Goal: Task Accomplishment & Management: Manage account settings

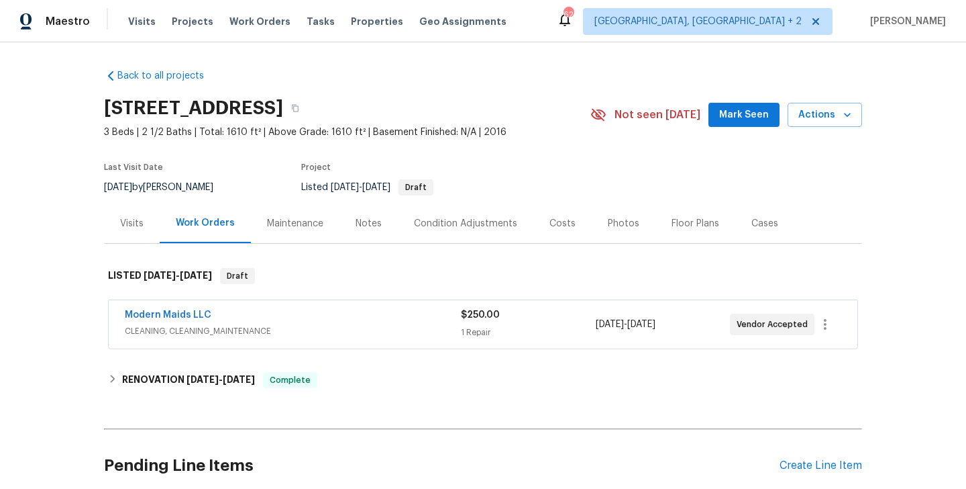
scroll to position [113, 0]
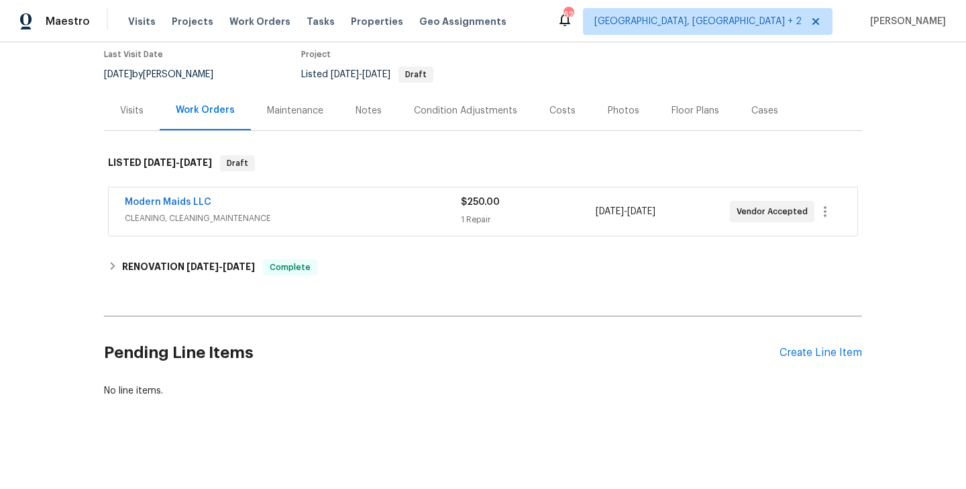
click at [268, 203] on div "Modern Maids LLC" at bounding box center [293, 203] width 336 height 16
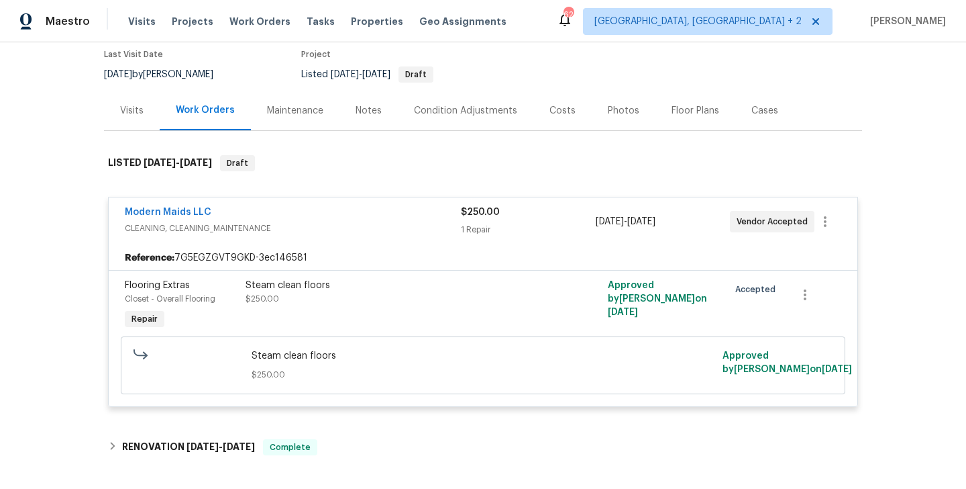
click at [257, 201] on div "Modern Maids LLC CLEANING, CLEANING_MAINTENANCE $250.00 1 Repair [DATE] - [DATE…" at bounding box center [483, 221] width 749 height 48
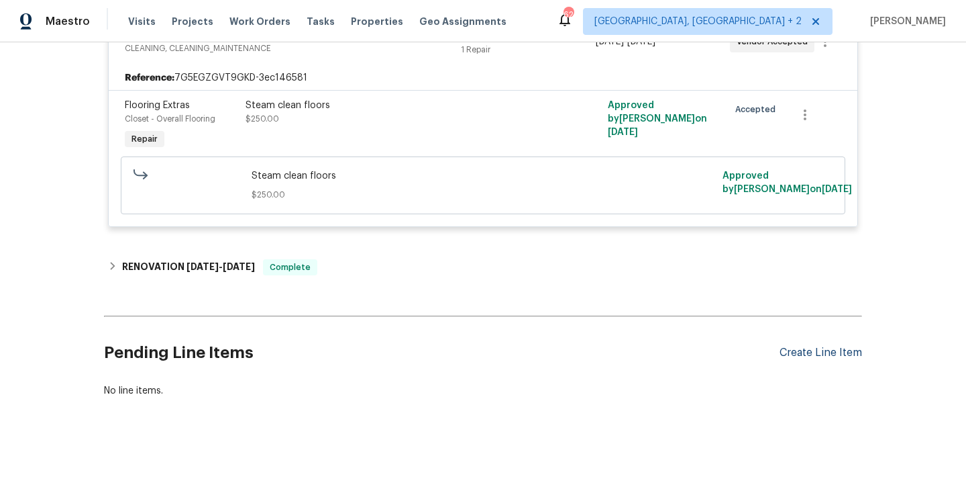
click at [823, 356] on div "Create Line Item" at bounding box center [821, 352] width 83 height 13
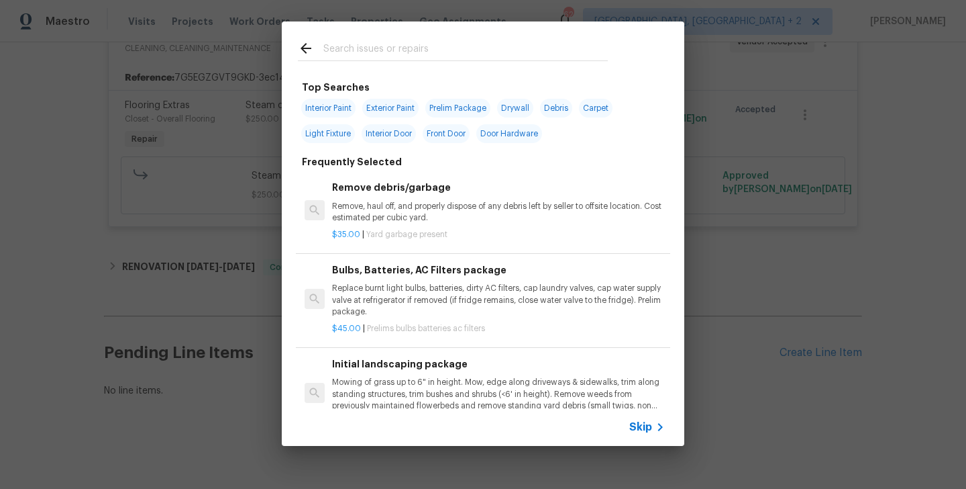
click at [370, 52] on input "text" at bounding box center [466, 50] width 285 height 20
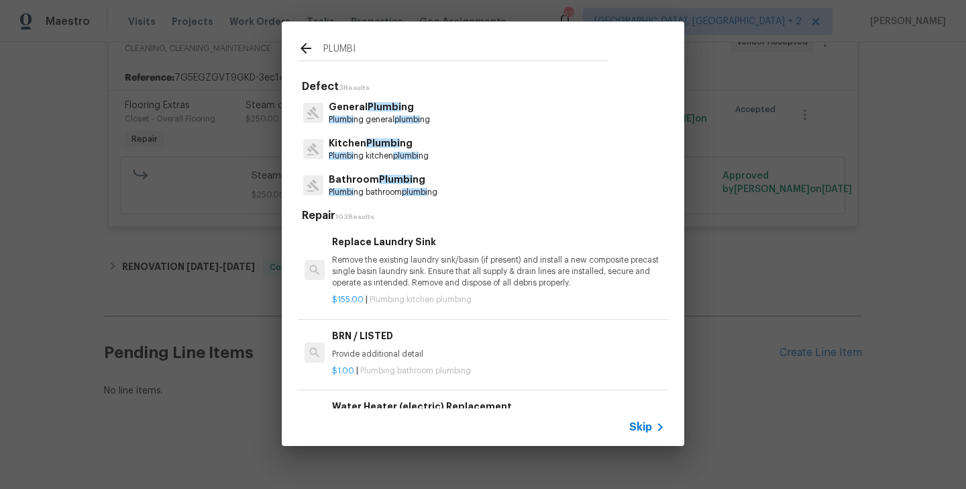
type input "PLUMBI"
click at [380, 115] on p "Plumbi ng general plumbi ng" at bounding box center [379, 119] width 101 height 11
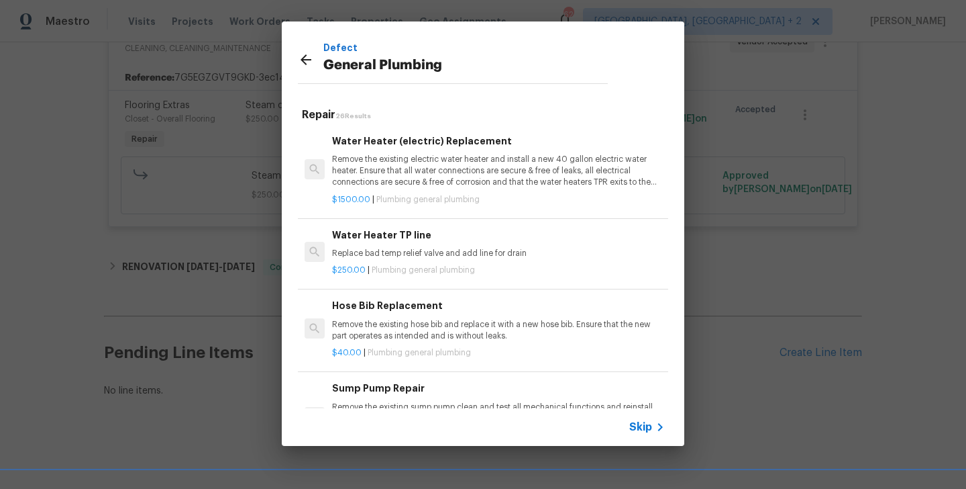
click at [381, 272] on span "Plumbing general plumbing" at bounding box center [423, 270] width 103 height 8
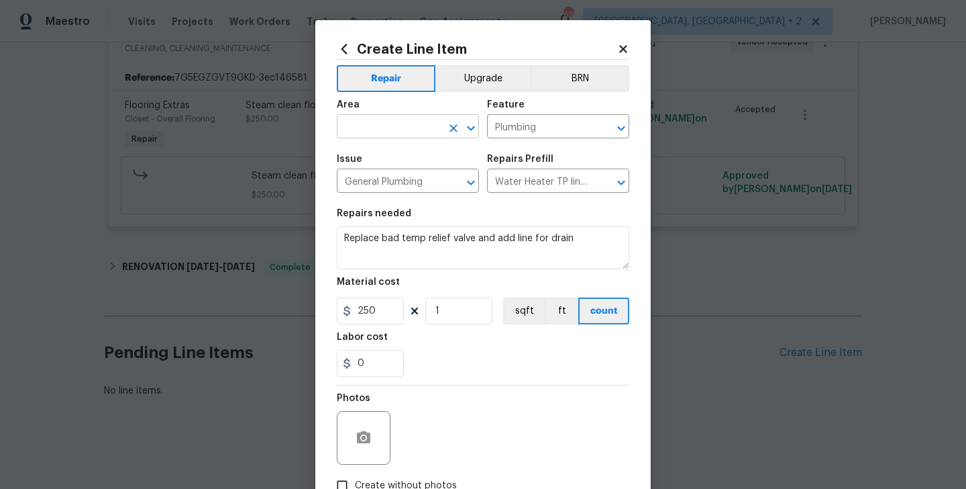
click at [401, 138] on input "text" at bounding box center [389, 127] width 105 height 21
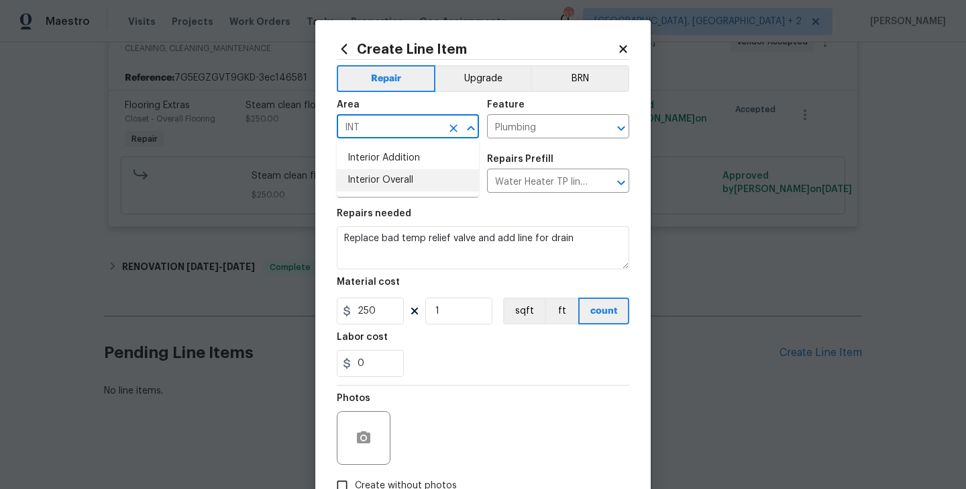
click at [402, 181] on li "Interior Overall" at bounding box center [408, 180] width 142 height 22
type input "Interior Overall"
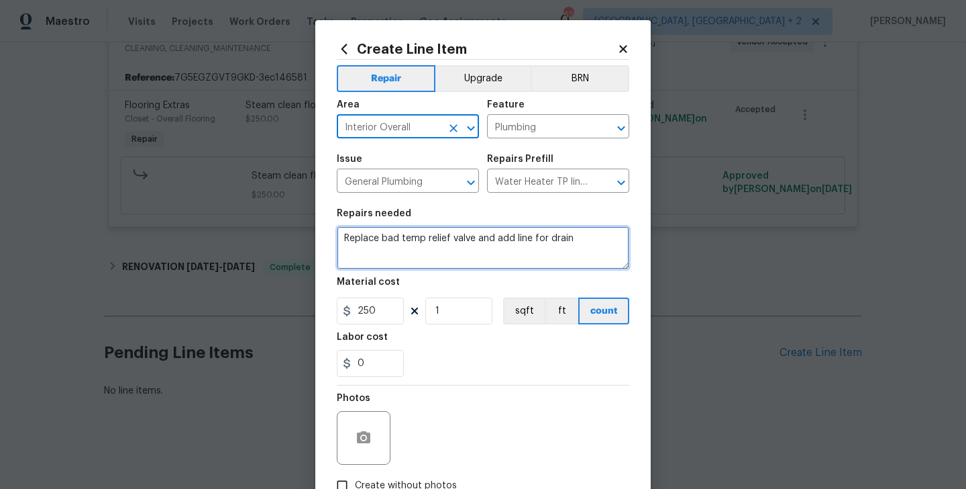
click at [424, 234] on textarea "Replace bad temp relief valve and add line for drain" at bounding box center [483, 247] width 293 height 43
paste textarea "Water was disconnected due to the waterback flow issue. Finally we found it was…"
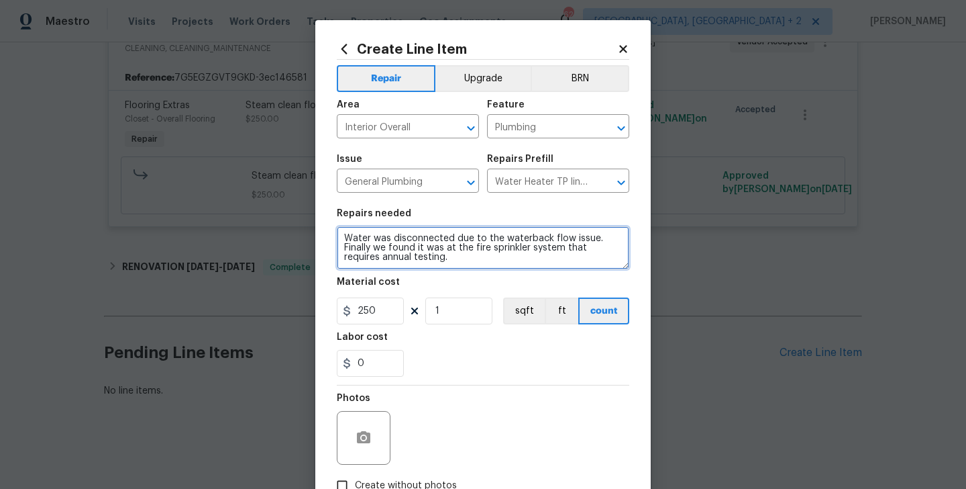
type textarea "Water was disconnected due to the waterback flow issue. Finally we found it was…"
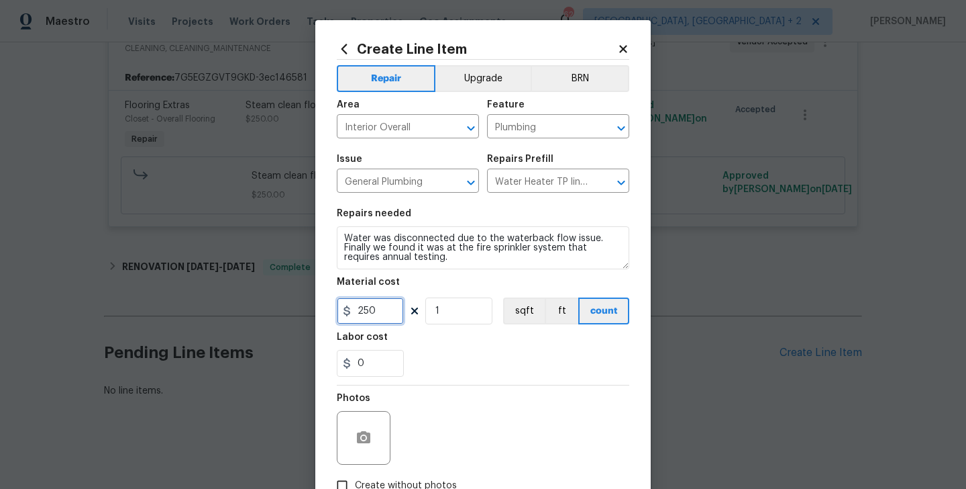
click at [365, 304] on input "250" at bounding box center [370, 310] width 67 height 27
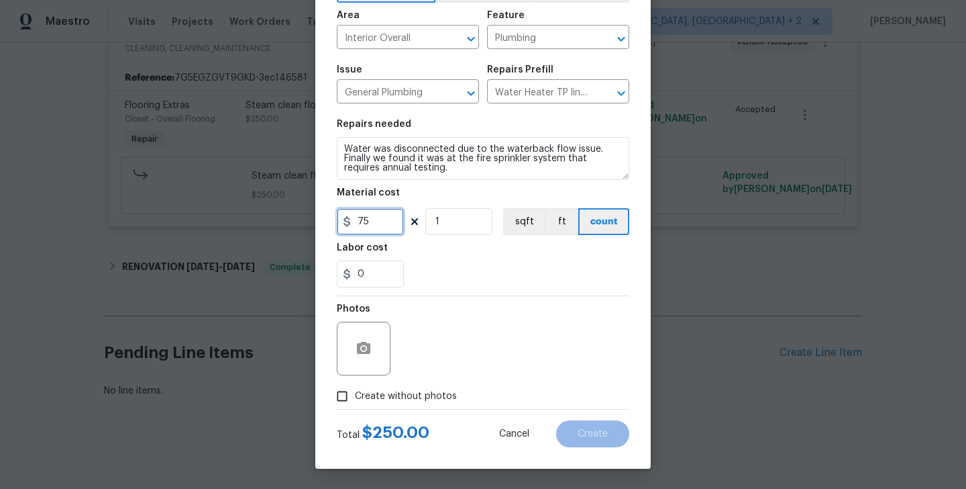
type input "75"
click at [388, 396] on span "Create without photos" at bounding box center [406, 396] width 102 height 14
click at [355, 396] on input "Create without photos" at bounding box center [343, 396] width 26 height 26
checkbox input "true"
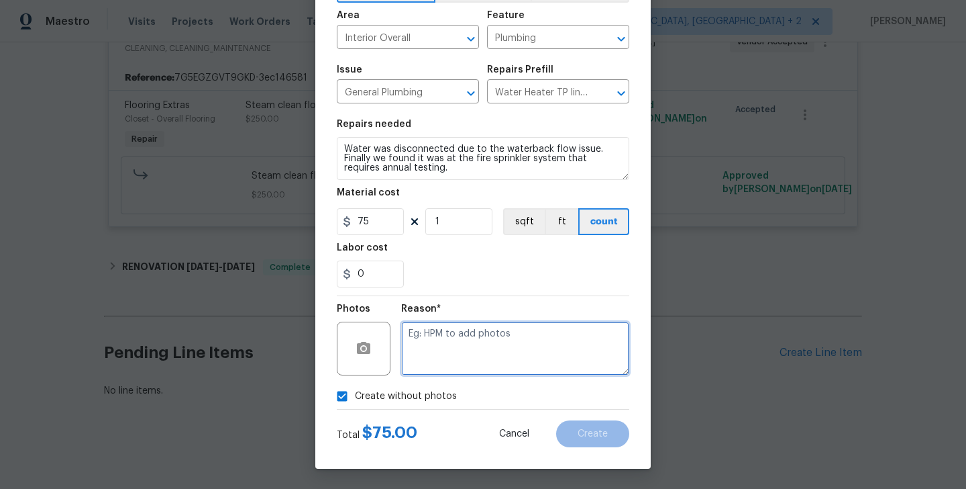
click at [486, 360] on textarea at bounding box center [515, 348] width 228 height 54
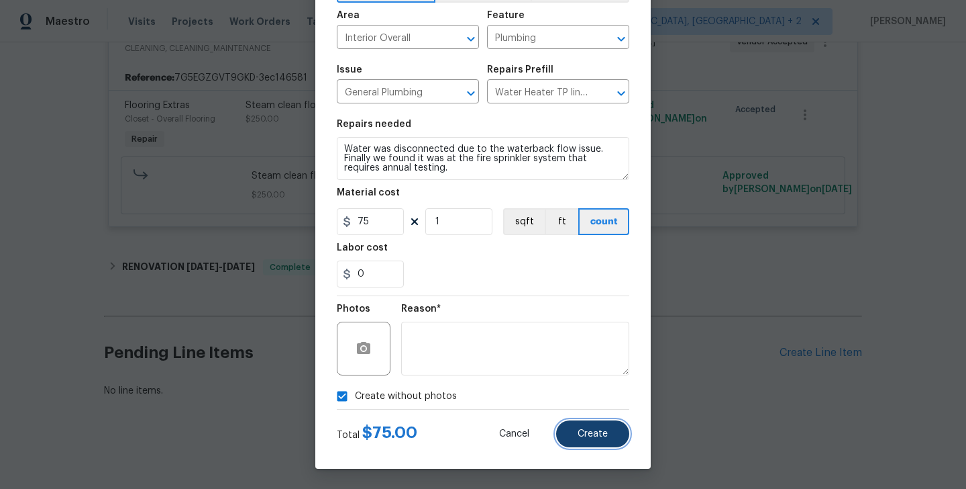
click at [599, 430] on span "Create" at bounding box center [593, 434] width 30 height 10
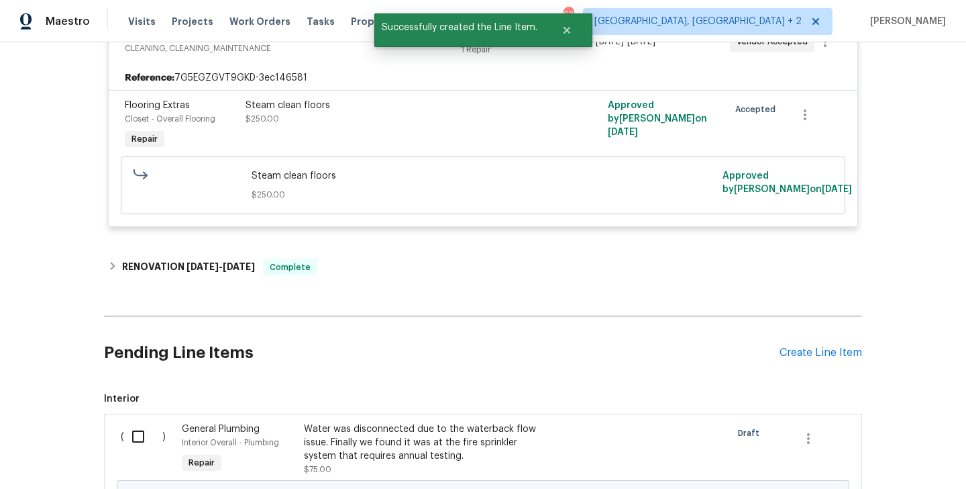
scroll to position [460, 0]
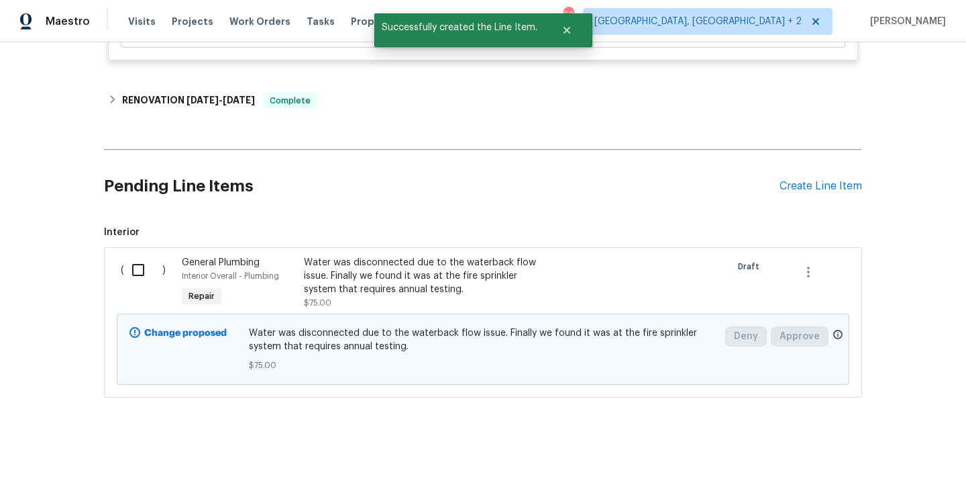
click at [130, 272] on input "checkbox" at bounding box center [143, 270] width 38 height 28
checkbox input "true"
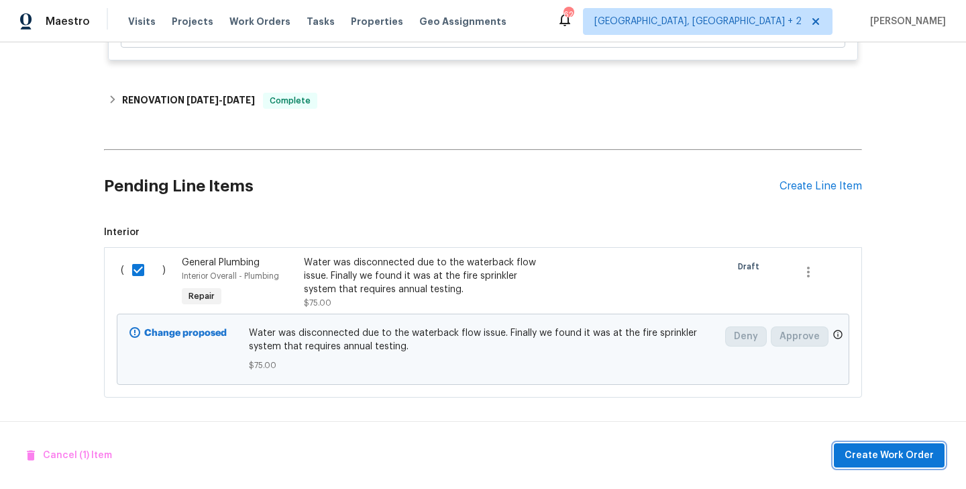
click at [877, 443] on button "Create Work Order" at bounding box center [889, 455] width 111 height 25
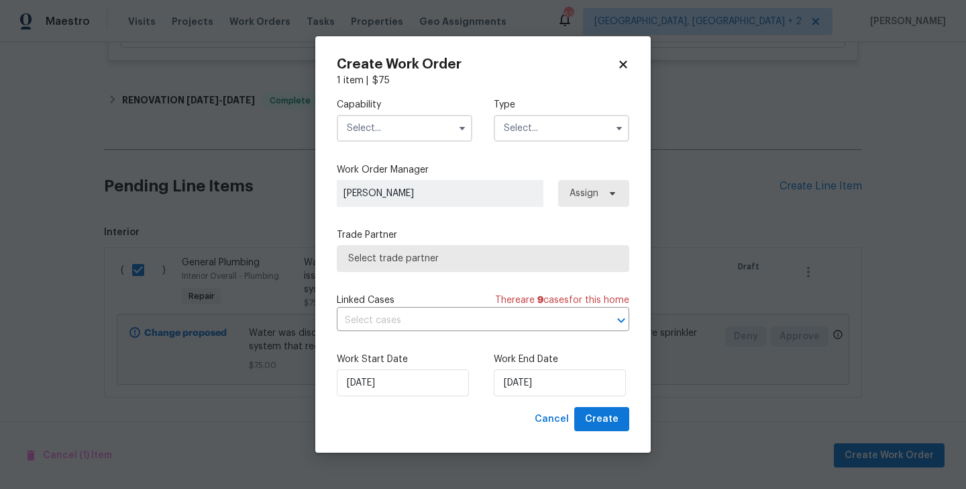
click at [389, 130] on input "text" at bounding box center [405, 128] width 136 height 27
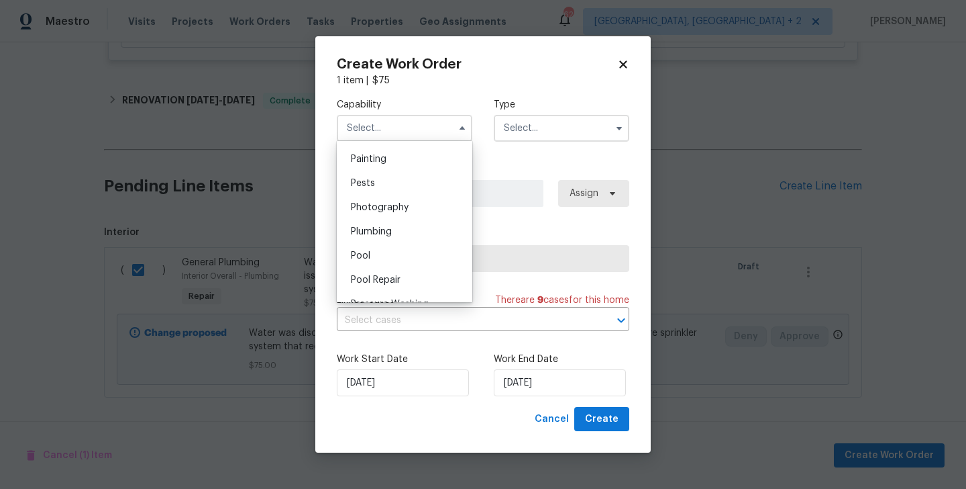
scroll to position [1132, 0]
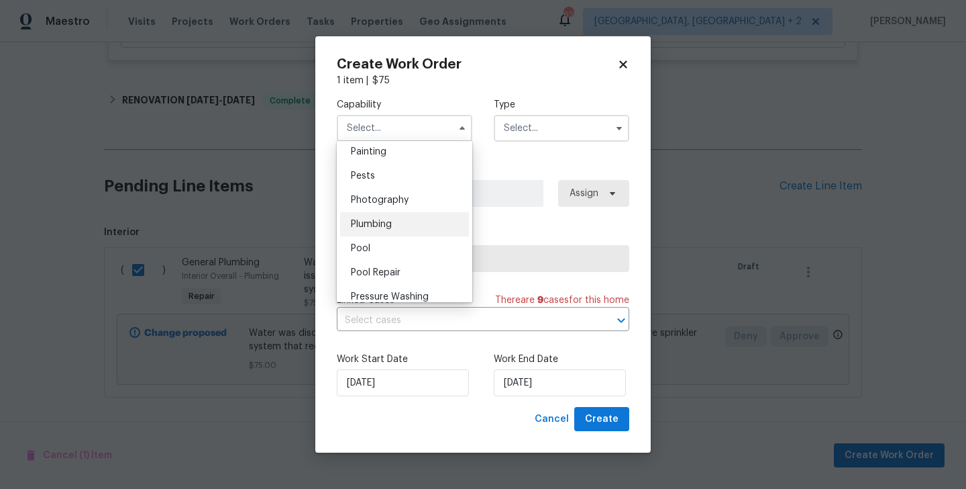
click at [403, 227] on div "Plumbing" at bounding box center [404, 224] width 129 height 24
type input "Plumbing"
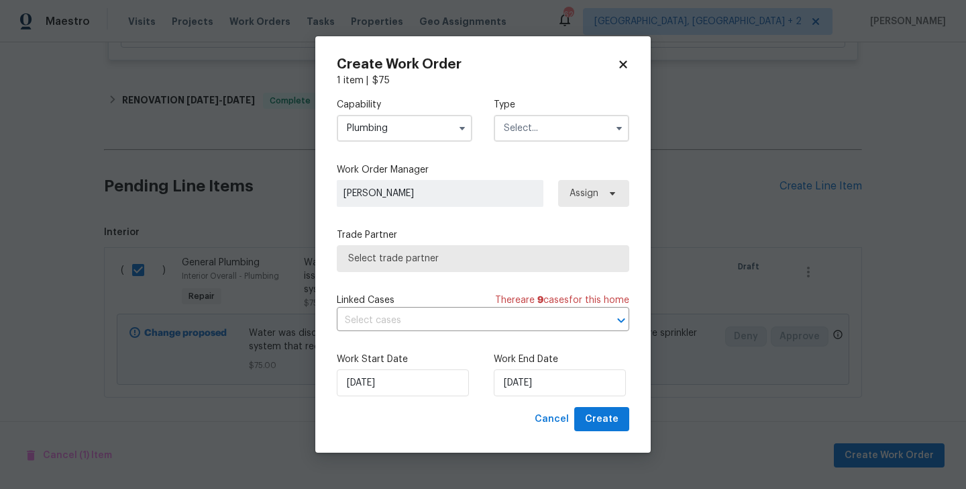
click at [541, 119] on input "text" at bounding box center [562, 128] width 136 height 27
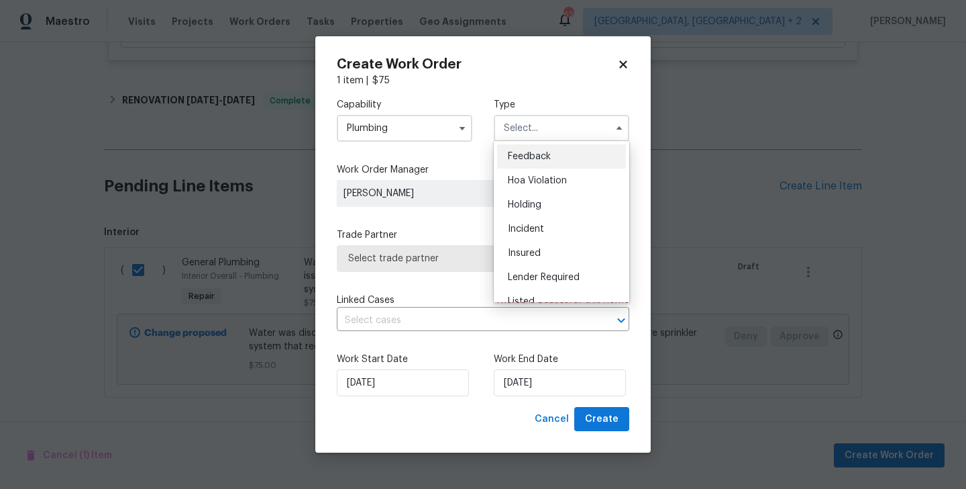
click at [537, 156] on span "Feedback" at bounding box center [529, 156] width 43 height 9
type input "Feedback"
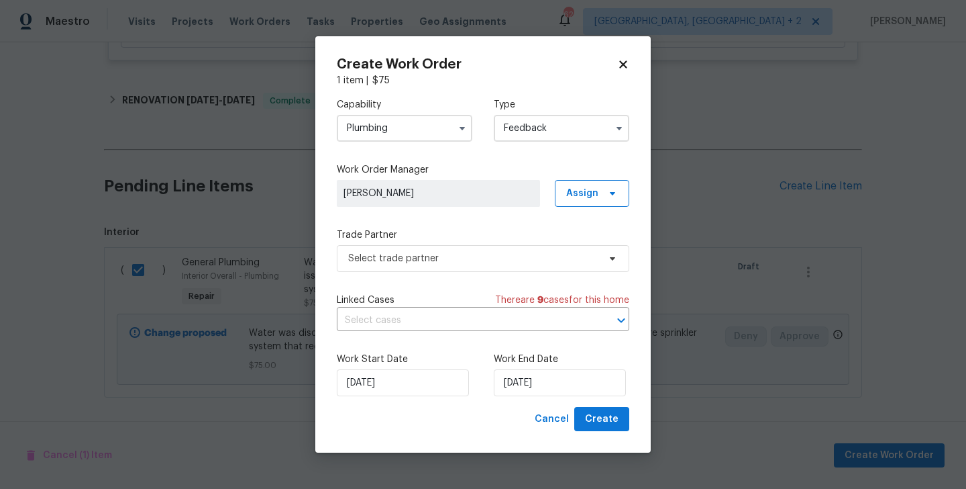
click at [536, 167] on label "Work Order Manager" at bounding box center [483, 169] width 293 height 13
click at [413, 253] on span "Select trade partner" at bounding box center [473, 258] width 250 height 13
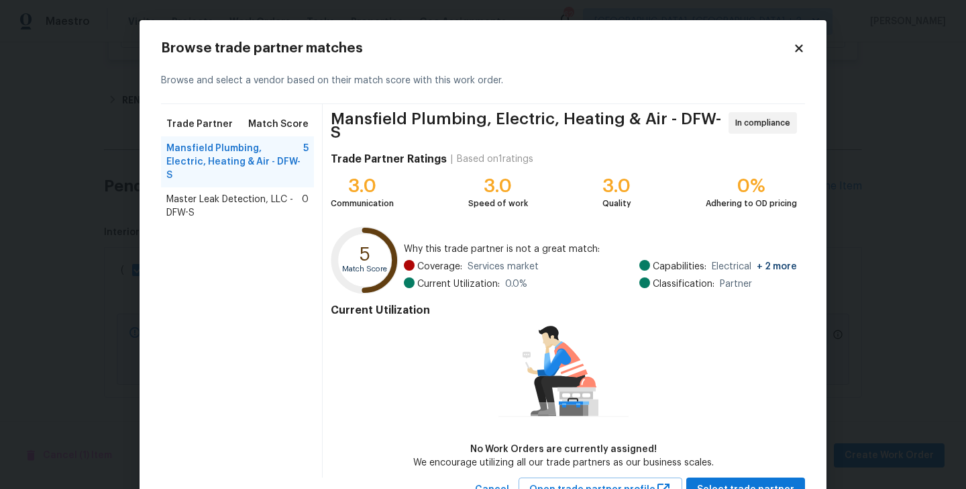
scroll to position [48, 0]
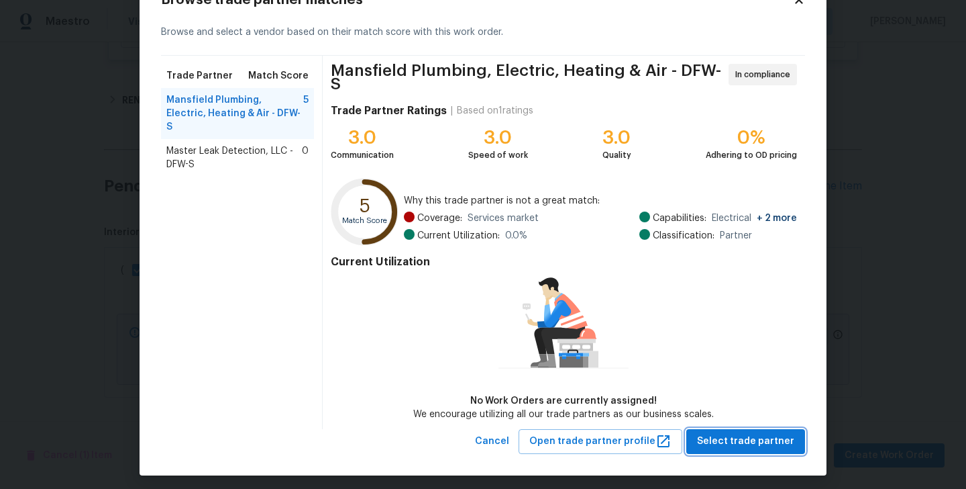
click at [747, 433] on span "Select trade partner" at bounding box center [745, 441] width 97 height 17
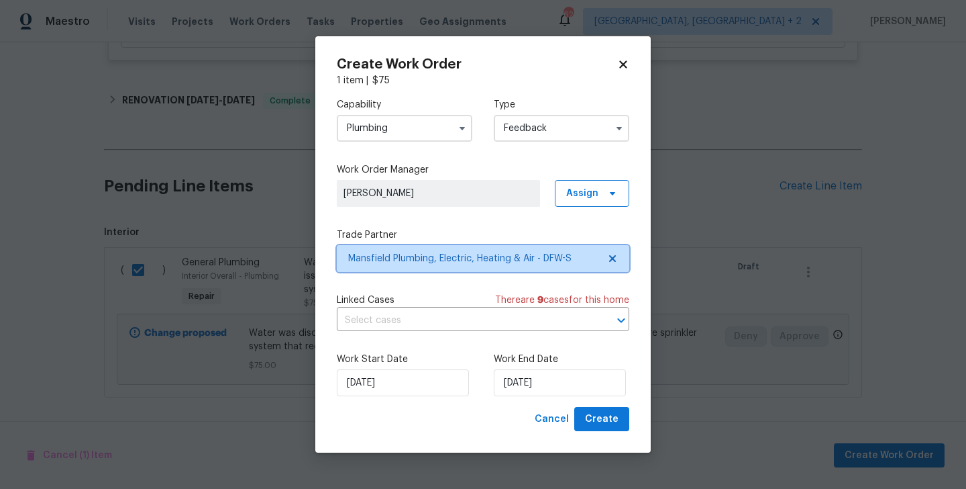
scroll to position [0, 0]
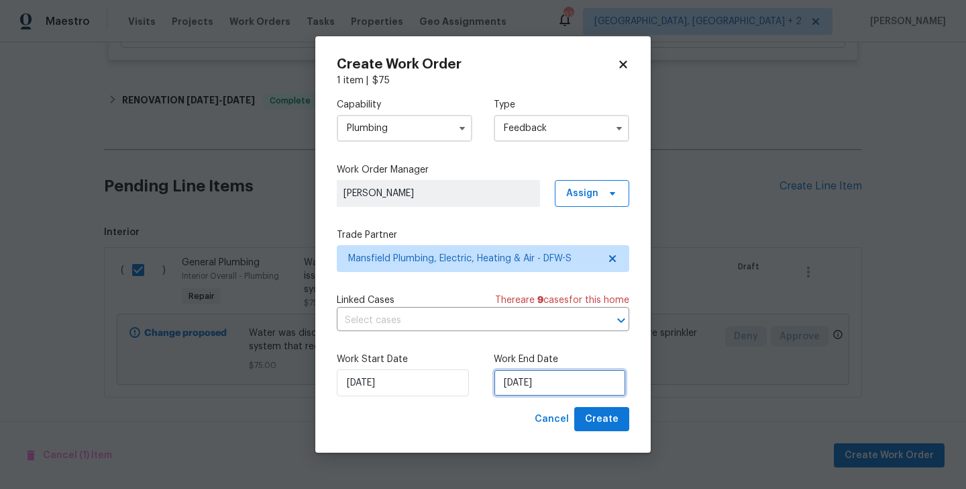
click at [529, 384] on input "[DATE]" at bounding box center [560, 382] width 132 height 27
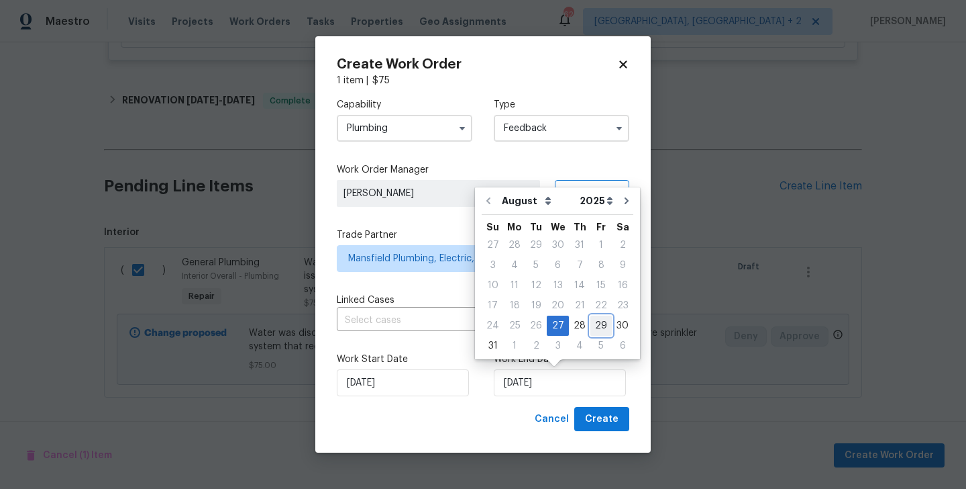
click at [597, 321] on div "29" at bounding box center [601, 325] width 21 height 19
type input "[DATE]"
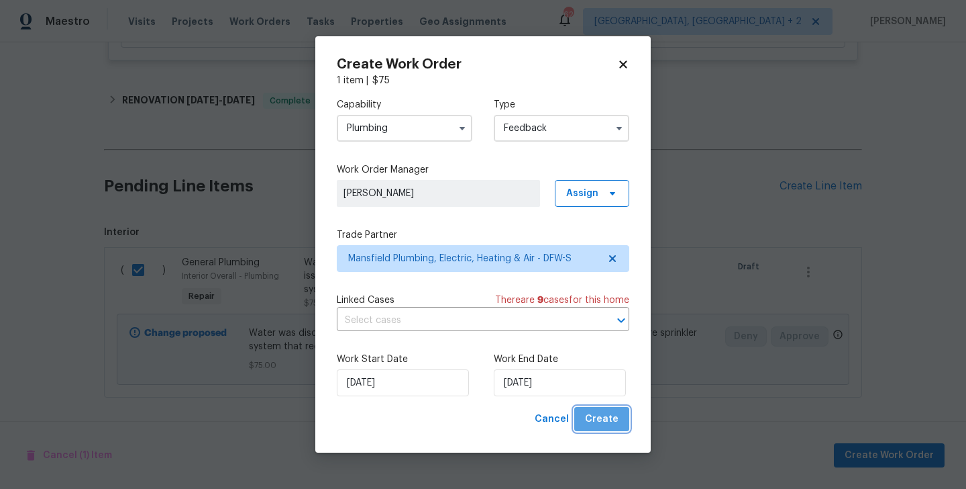
click at [613, 421] on span "Create" at bounding box center [602, 419] width 34 height 17
checkbox input "false"
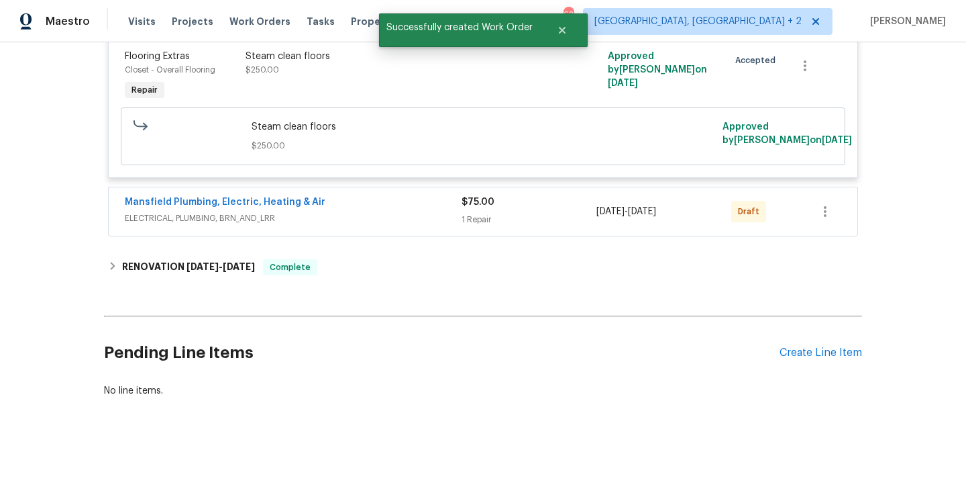
scroll to position [275, 0]
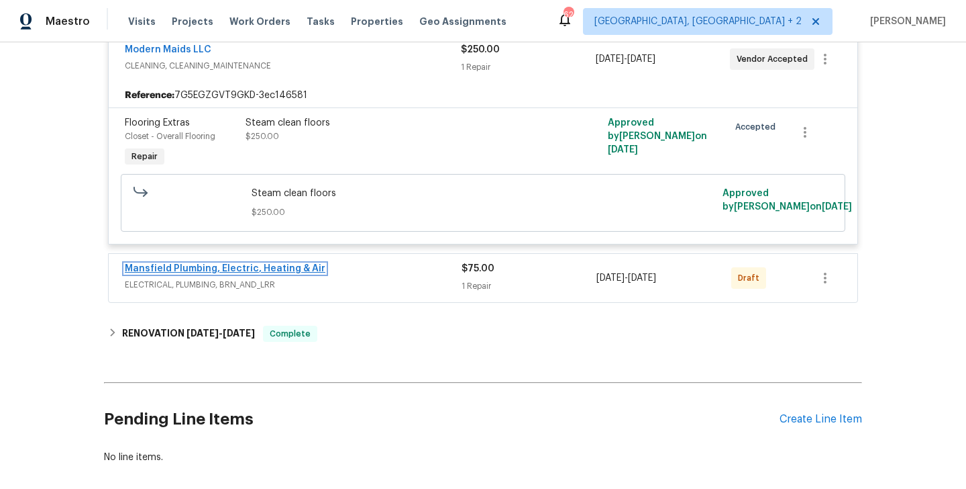
click at [299, 270] on link "Mansfield Plumbing, Electric, Heating & Air" at bounding box center [225, 268] width 201 height 9
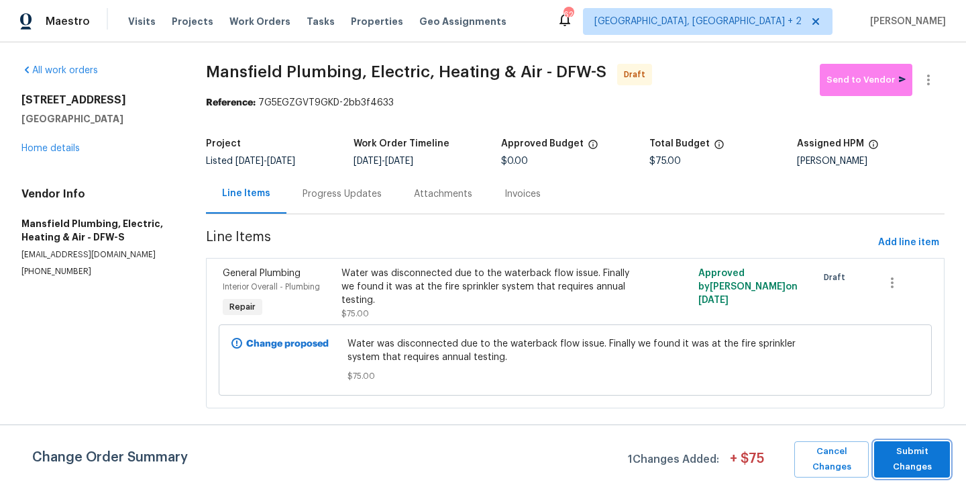
click at [919, 456] on span "Submit Changes" at bounding box center [912, 459] width 62 height 31
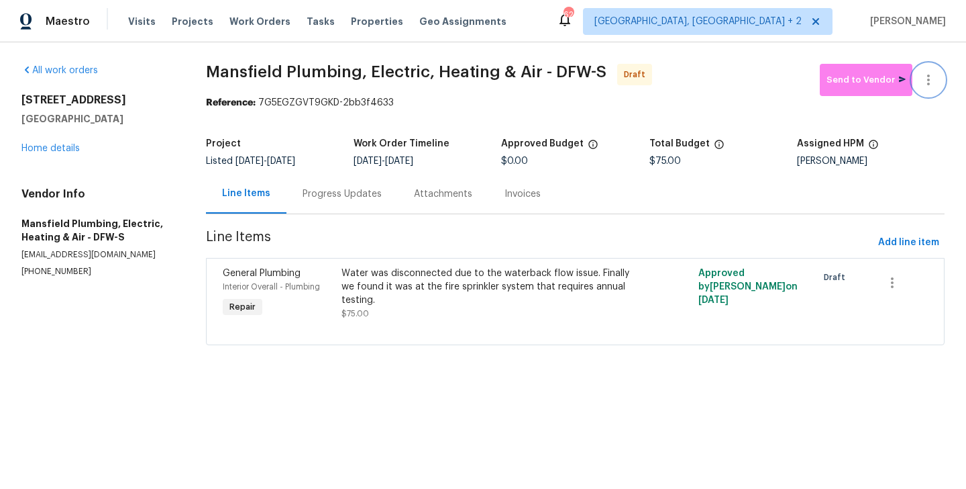
click at [929, 75] on icon "button" at bounding box center [929, 79] width 3 height 11
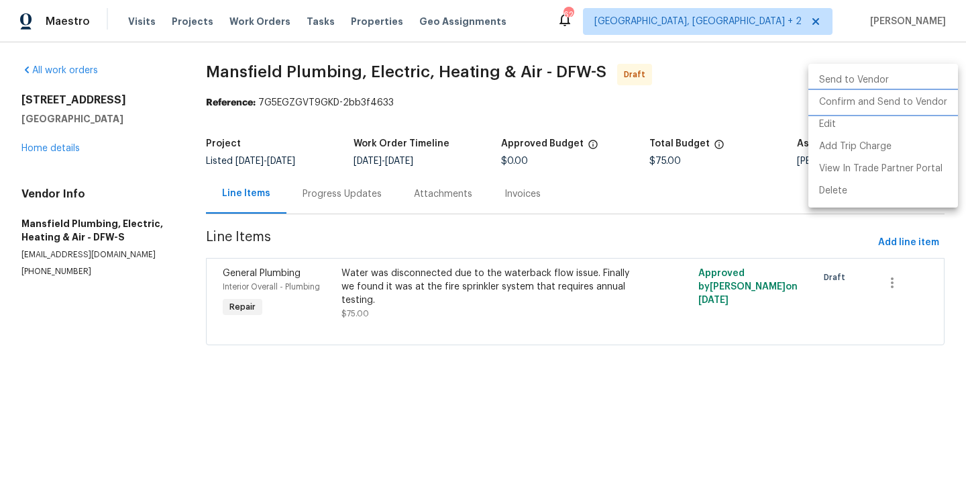
click at [929, 95] on li "Confirm and Send to Vendor" at bounding box center [884, 102] width 150 height 22
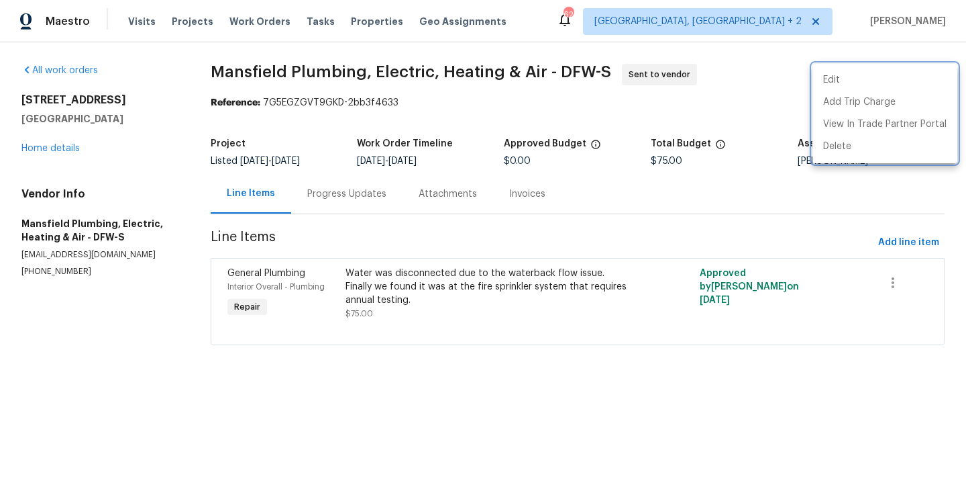
click at [338, 205] on div at bounding box center [483, 244] width 966 height 489
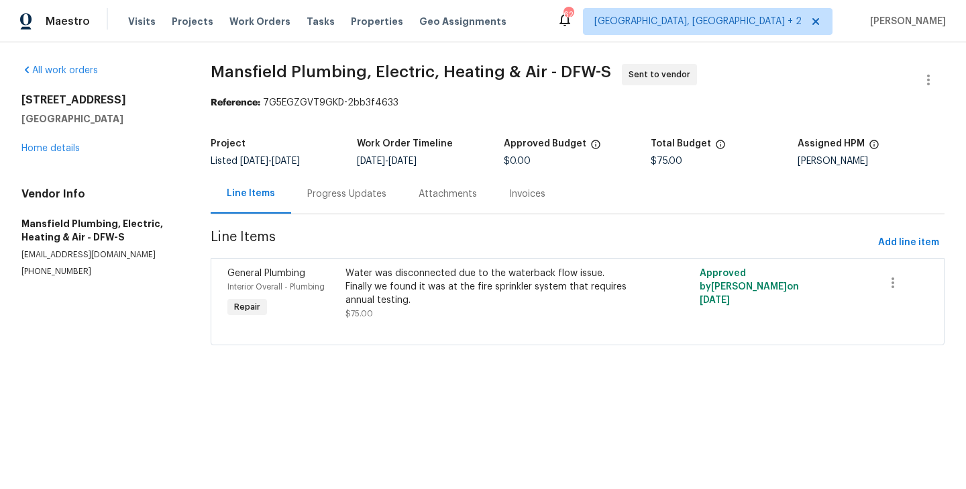
click at [338, 205] on div "Progress Updates" at bounding box center [346, 194] width 111 height 40
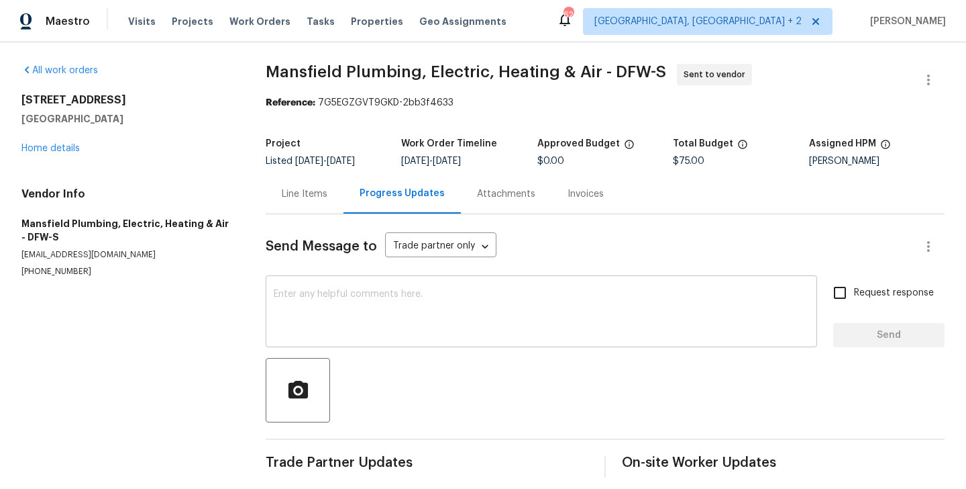
click at [368, 310] on textarea at bounding box center [542, 312] width 536 height 47
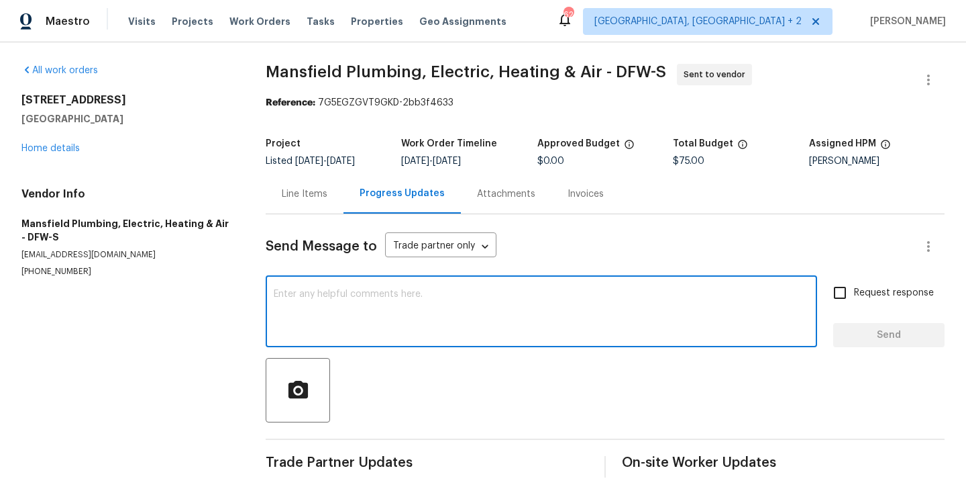
paste textarea "Hi, this is Blessida with Opendoor. I’m confirming you received the WO for the …"
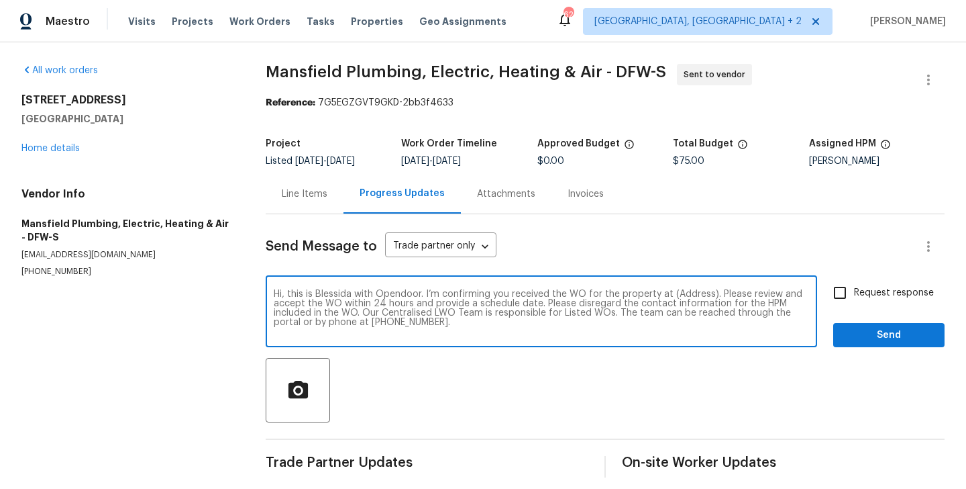
click at [685, 295] on textarea "Hi, this is Blessida with Opendoor. I’m confirming you received the WO for the …" at bounding box center [542, 312] width 536 height 47
paste textarea "[STREET_ADDRESS]"
type textarea "Hi, this is Blessida with Opendoor. I’m confirming you received the WO for the …"
click at [840, 285] on input "Request response" at bounding box center [840, 293] width 28 height 28
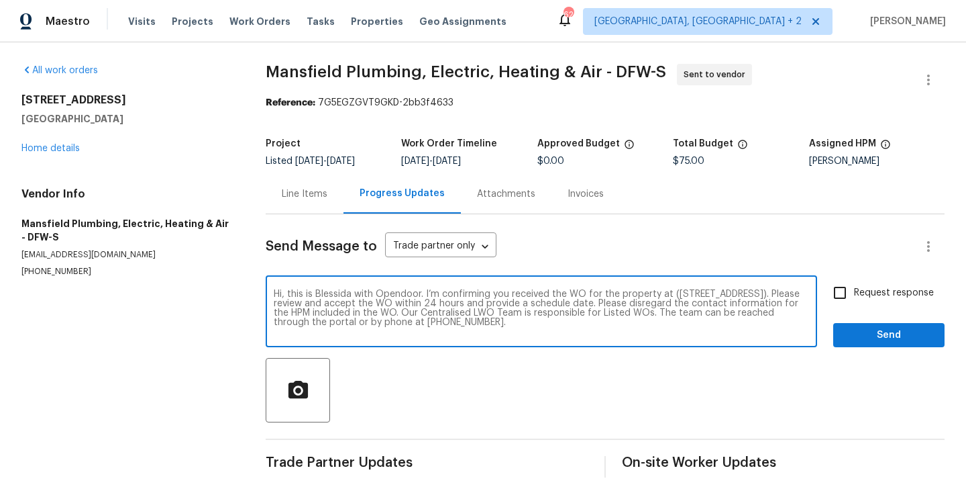
checkbox input "true"
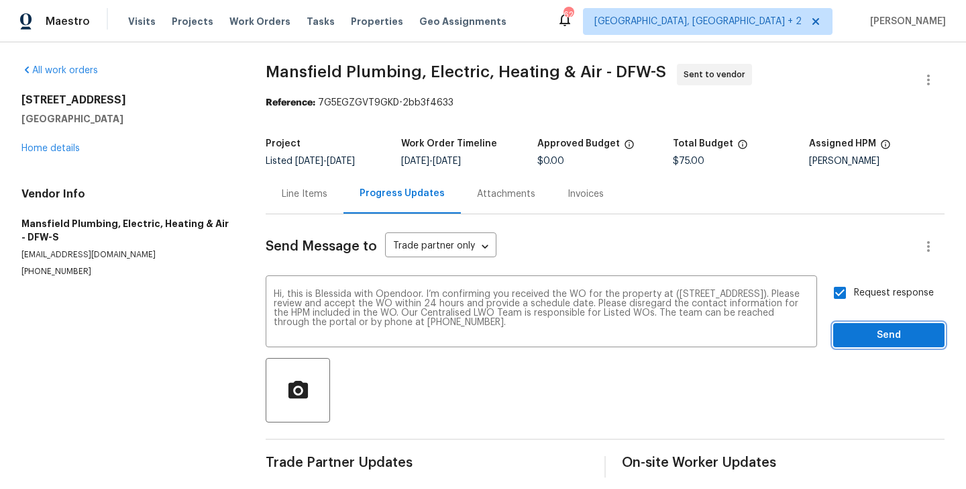
click at [866, 337] on span "Send" at bounding box center [889, 335] width 90 height 17
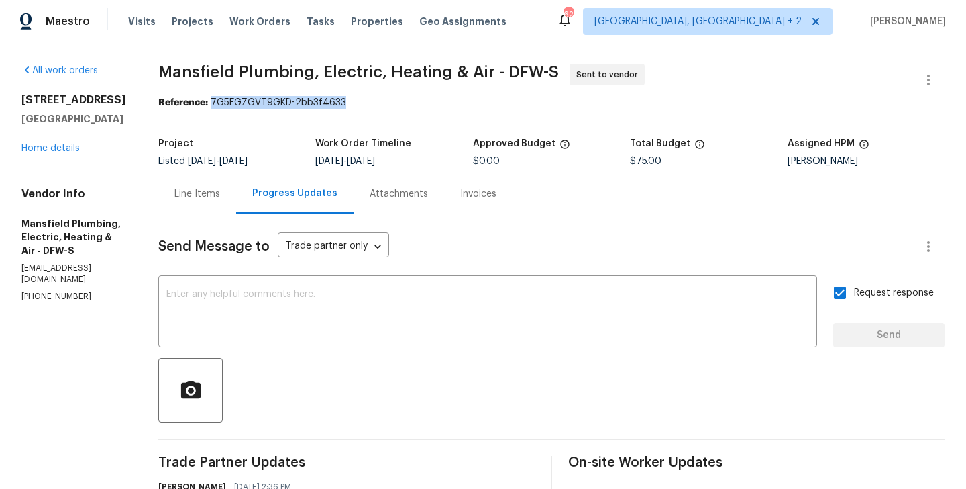
drag, startPoint x: 253, startPoint y: 102, endPoint x: 413, endPoint y: 105, distance: 160.4
click at [413, 105] on div "Reference: 7G5EGZGVT9GKD-2bb3f4633" at bounding box center [551, 102] width 787 height 13
copy div "7G5EGZGVT9GKD-2bb3f4633"
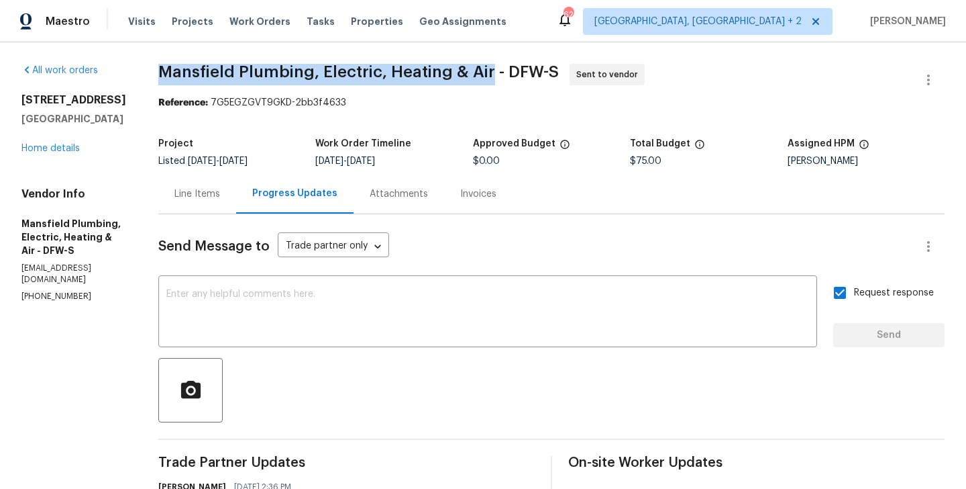
drag, startPoint x: 193, startPoint y: 72, endPoint x: 528, endPoint y: 73, distance: 334.2
click at [528, 73] on div "All work orders [STREET_ADDRESS][PERSON_NAME] Home details Vendor Info Mansfiel…" at bounding box center [483, 323] width 966 height 562
copy span "Mansfield Plumbing, Electric, Heating & Air"
click at [54, 152] on link "Home details" at bounding box center [50, 148] width 58 height 9
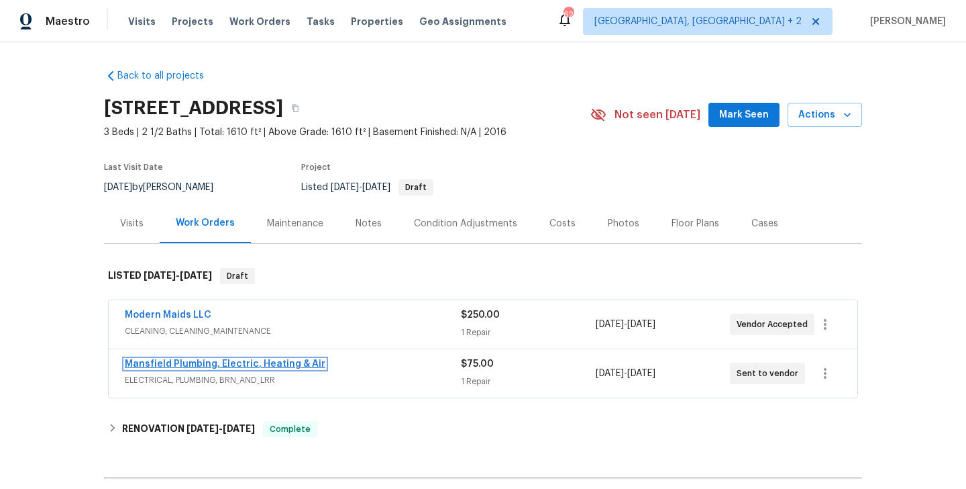
click at [250, 361] on link "Mansfield Plumbing, Electric, Heating & Air" at bounding box center [225, 363] width 201 height 9
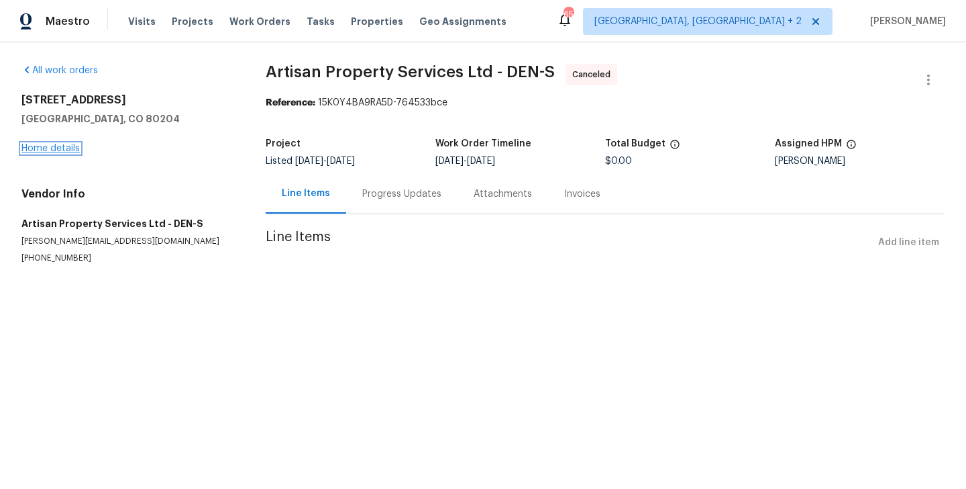
click at [74, 145] on link "Home details" at bounding box center [50, 148] width 58 height 9
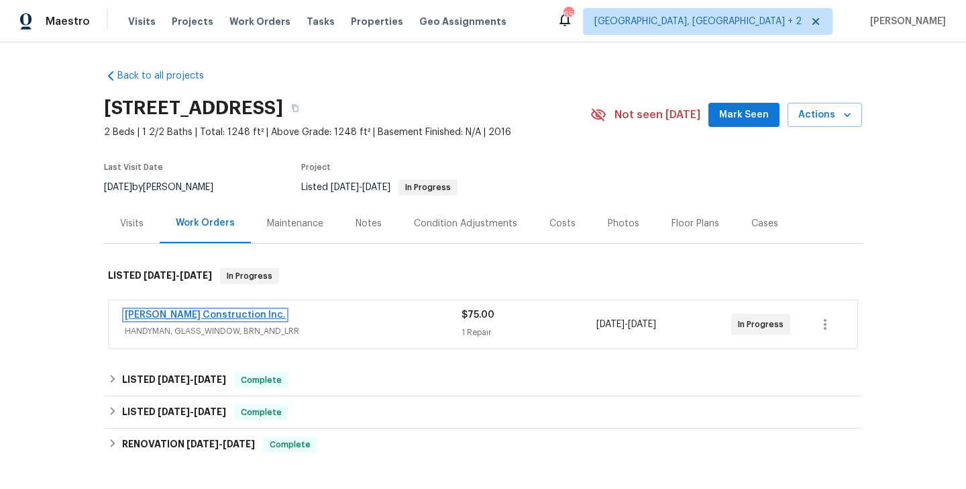
click at [205, 314] on link "Hanson Construction Inc." at bounding box center [205, 314] width 161 height 9
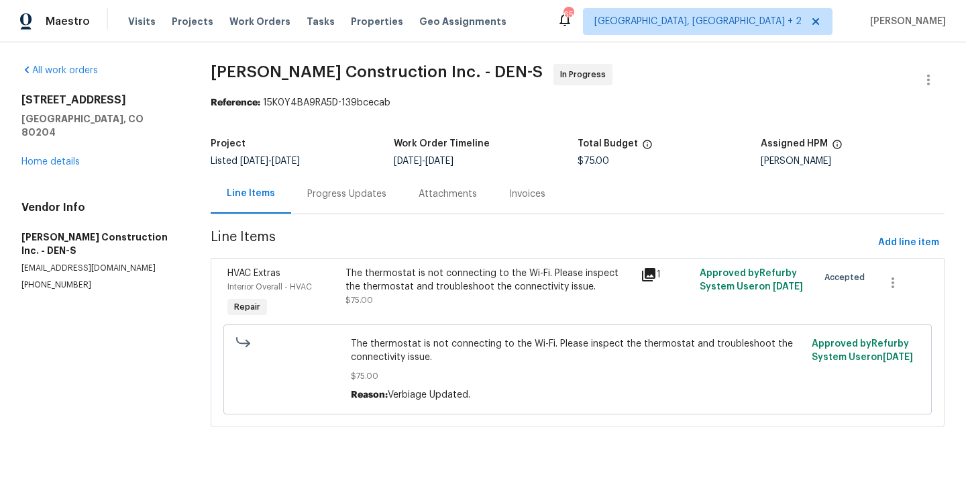
click at [415, 279] on div "The thermostat is not connecting to the Wi-Fi. Please inspect the thermostat an…" at bounding box center [489, 279] width 287 height 27
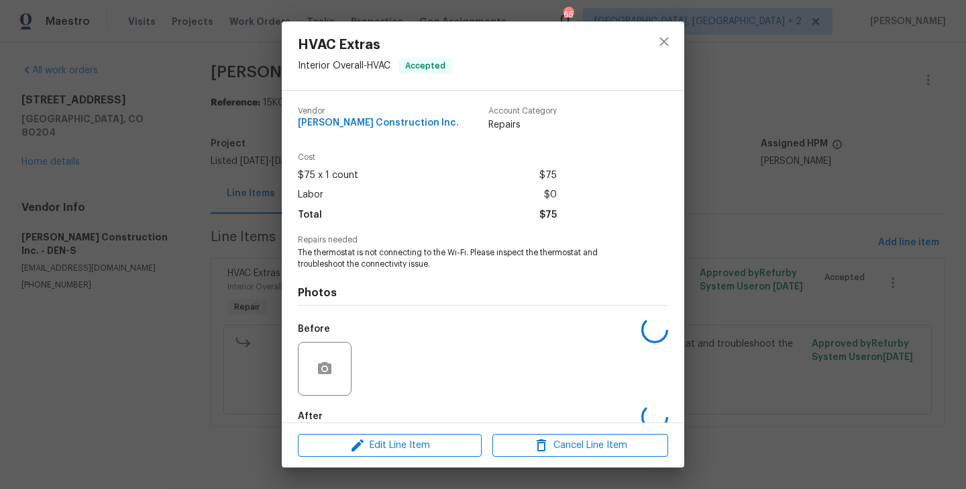
scroll to position [74, 0]
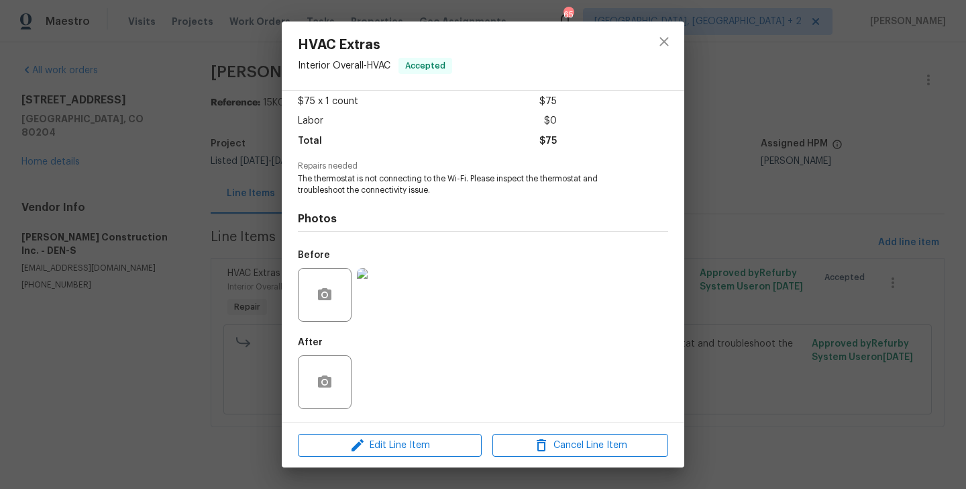
click at [136, 244] on div "HVAC Extras Interior Overall - HVAC Accepted Vendor Hanson Construction Inc. Ac…" at bounding box center [483, 244] width 966 height 489
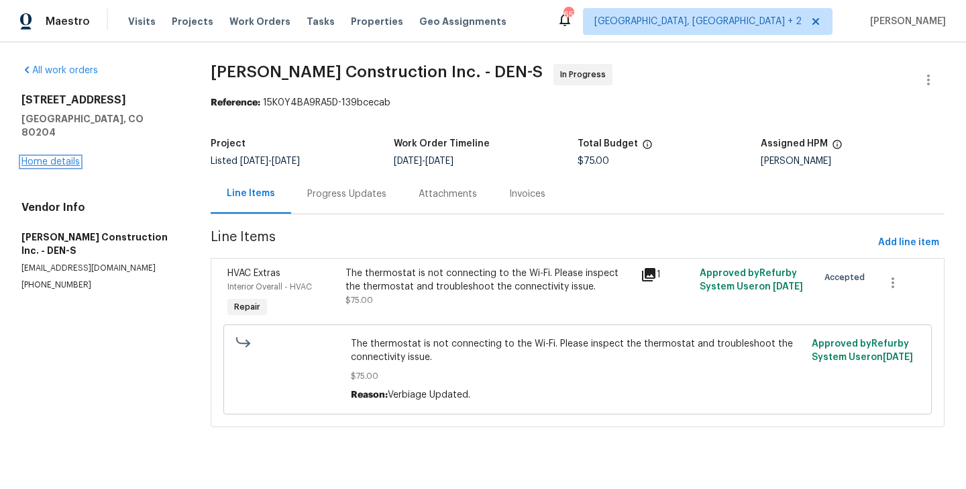
click at [61, 157] on link "Home details" at bounding box center [50, 161] width 58 height 9
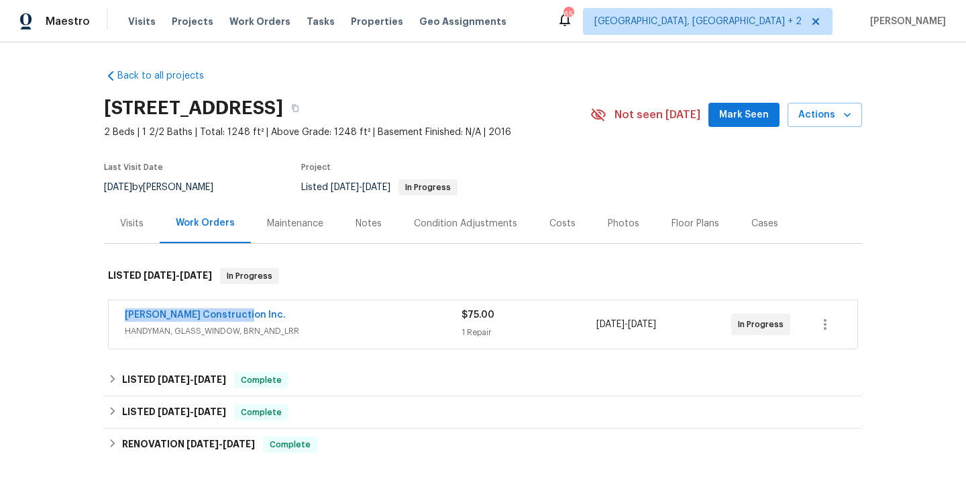
drag, startPoint x: 239, startPoint y: 313, endPoint x: 123, endPoint y: 305, distance: 115.8
click at [123, 305] on div "Hanson Construction Inc. HANDYMAN, GLASS_WINDOW, BRN_AND_LRR $75.00 1 Repair 8/…" at bounding box center [483, 324] width 749 height 48
copy link "Hanson Construction Inc."
click at [203, 312] on link "Hanson Construction Inc." at bounding box center [205, 314] width 161 height 9
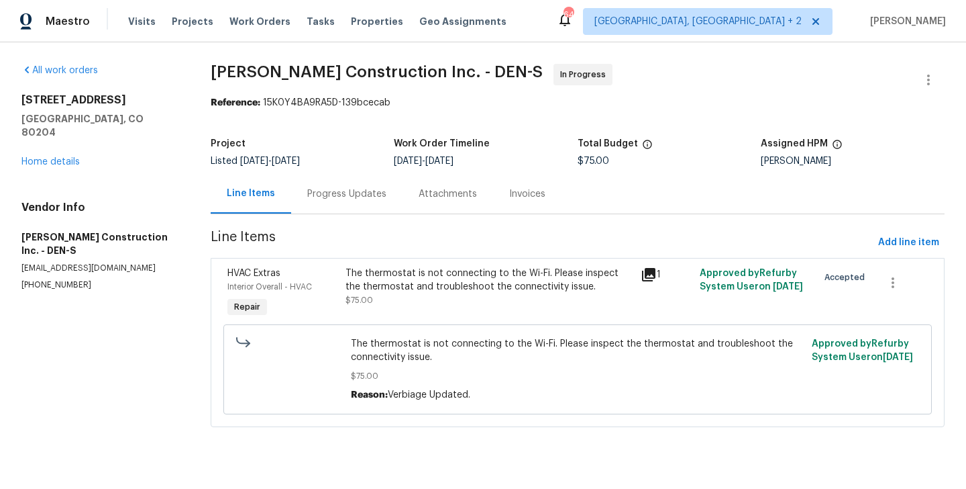
click at [391, 297] on div "The thermostat is not connecting to the Wi-Fi. Please inspect the thermostat an…" at bounding box center [489, 286] width 287 height 40
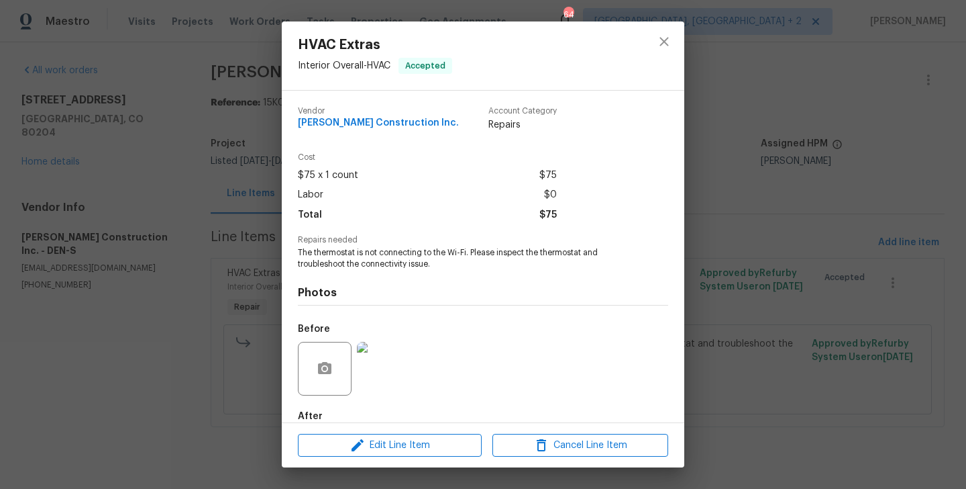
scroll to position [74, 0]
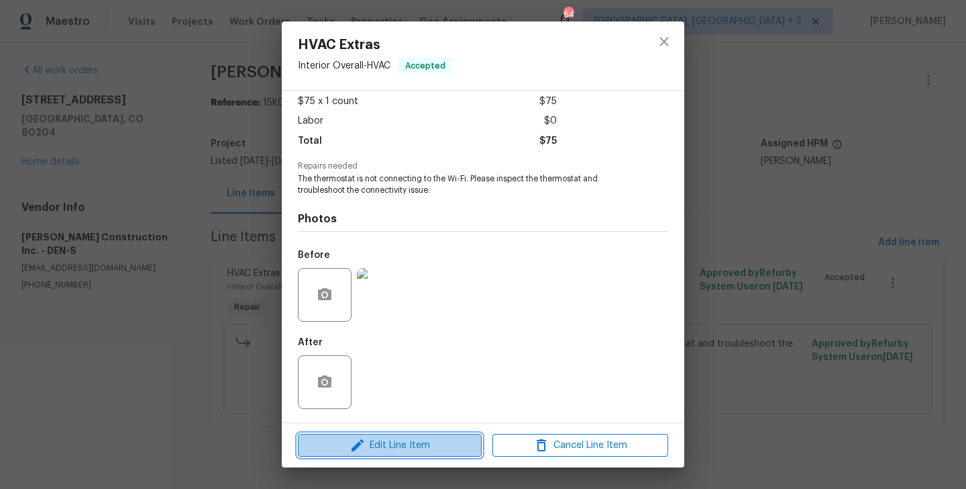
click at [391, 444] on span "Edit Line Item" at bounding box center [390, 445] width 176 height 17
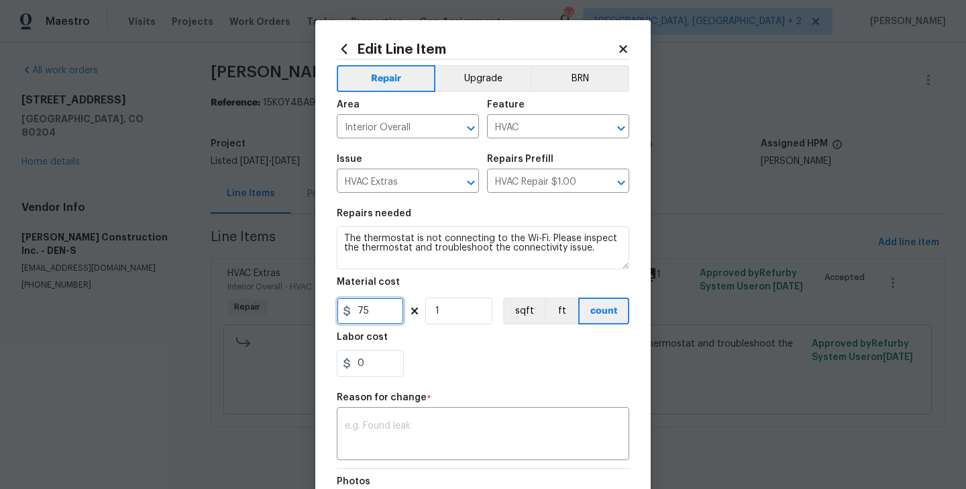
click at [362, 307] on input "75" at bounding box center [370, 310] width 67 height 27
type input "250"
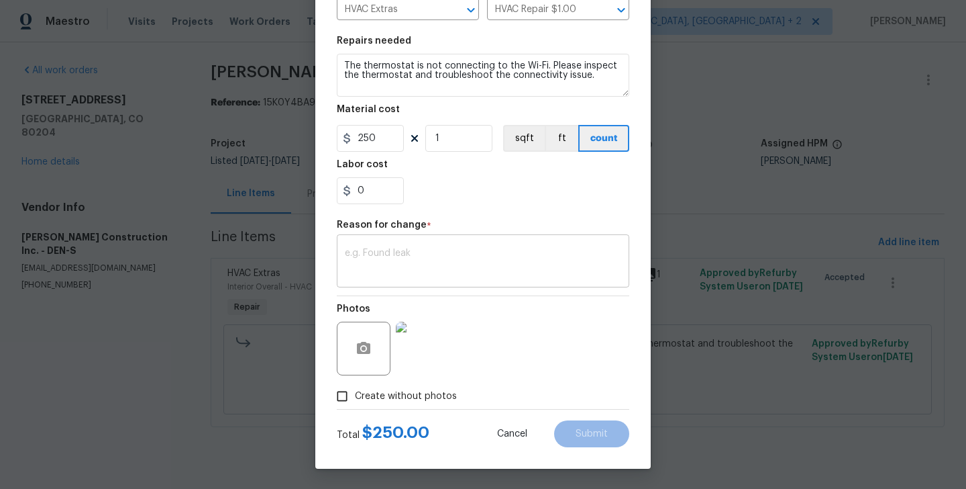
click at [402, 241] on div "x ​" at bounding box center [483, 263] width 293 height 50
paste textarea "(BA) Updated per vendor’s final cost."
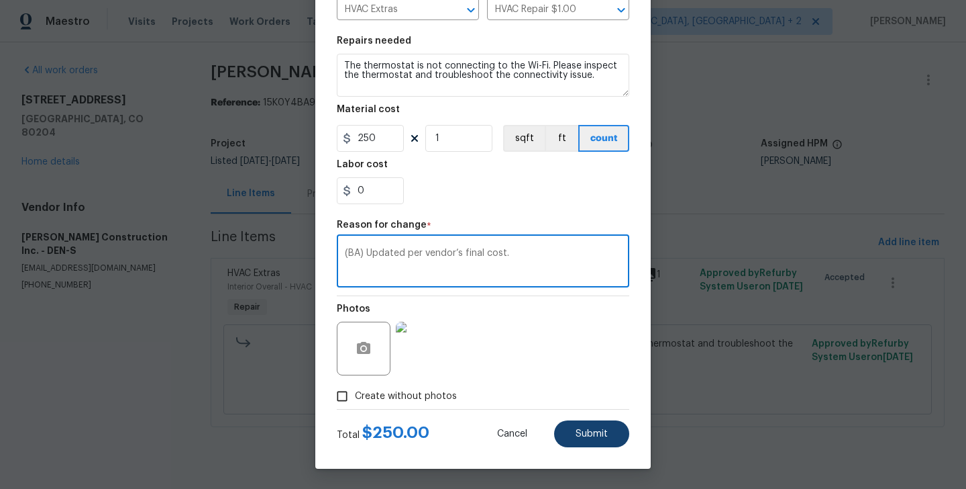
type textarea "(BA) Updated per vendor’s final cost."
click at [579, 436] on span "Submit" at bounding box center [592, 434] width 32 height 10
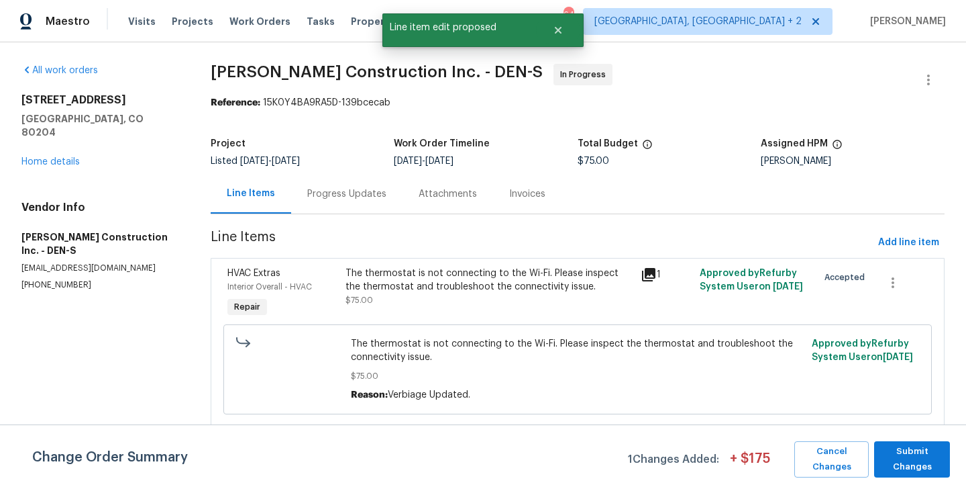
scroll to position [0, 0]
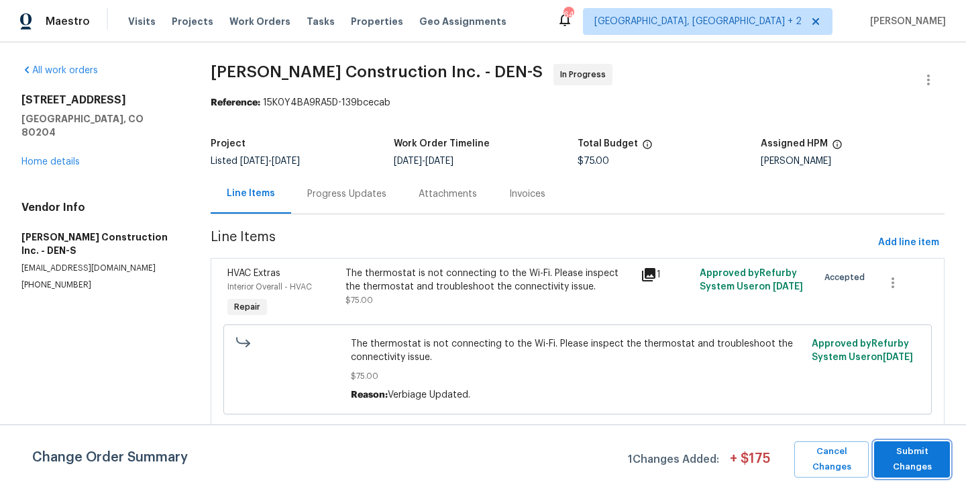
click at [934, 448] on span "Submit Changes" at bounding box center [912, 459] width 62 height 31
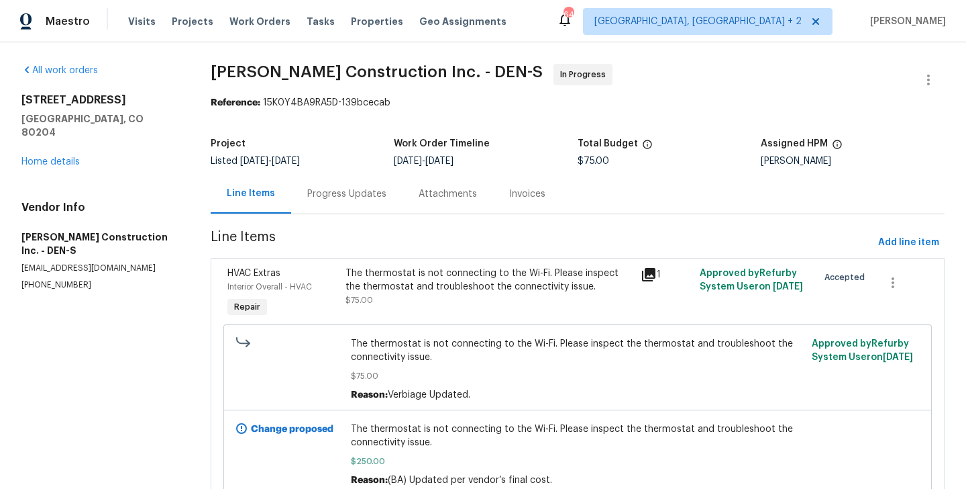
click at [325, 192] on div "Progress Updates" at bounding box center [346, 193] width 79 height 13
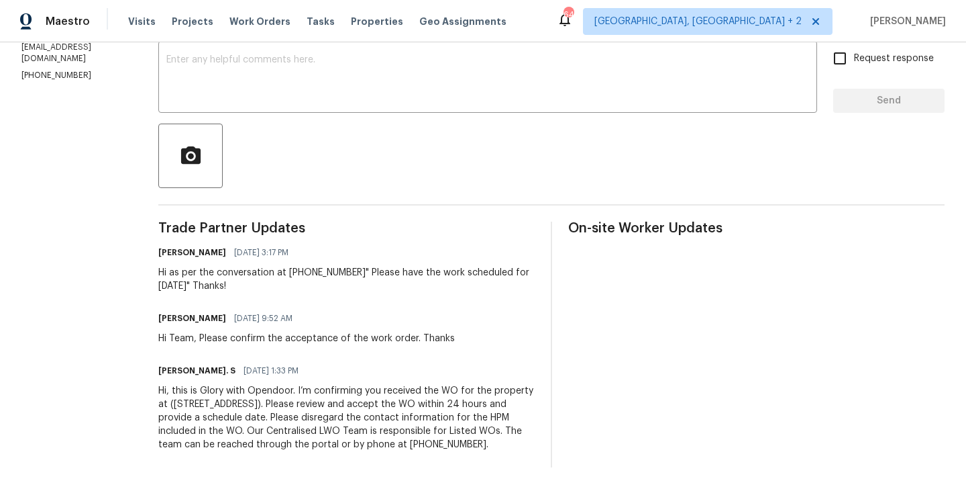
scroll to position [19, 0]
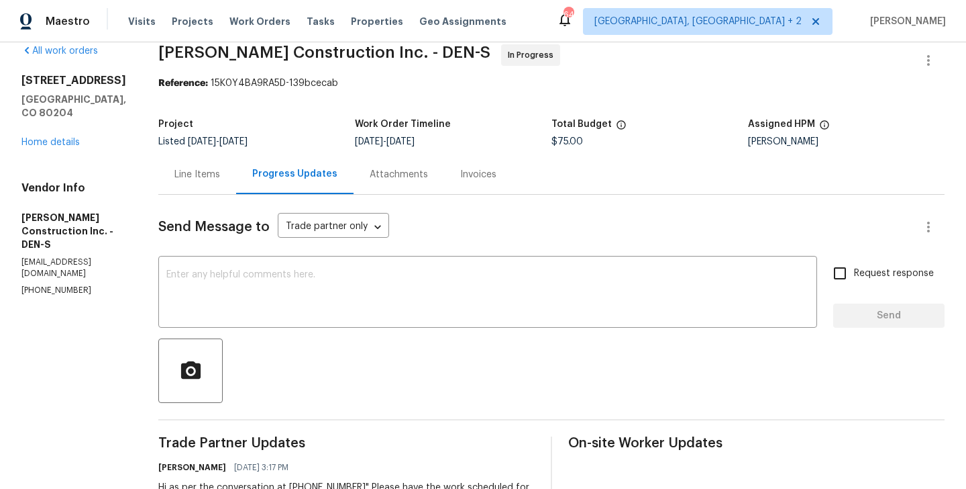
click at [62, 285] on p "(303) 435-2878" at bounding box center [73, 290] width 105 height 11
copy p "(303) 435-2878"
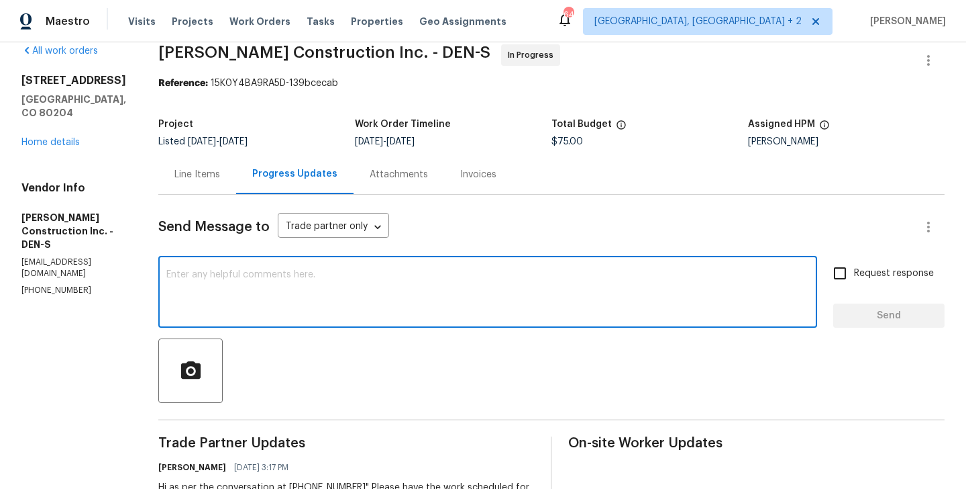
click at [332, 311] on textarea at bounding box center [487, 293] width 643 height 47
paste textarea "(303) 435-2878"
click at [398, 273] on textarea "Hi as per the conversation at (303) 435-2878" at bounding box center [487, 293] width 643 height 47
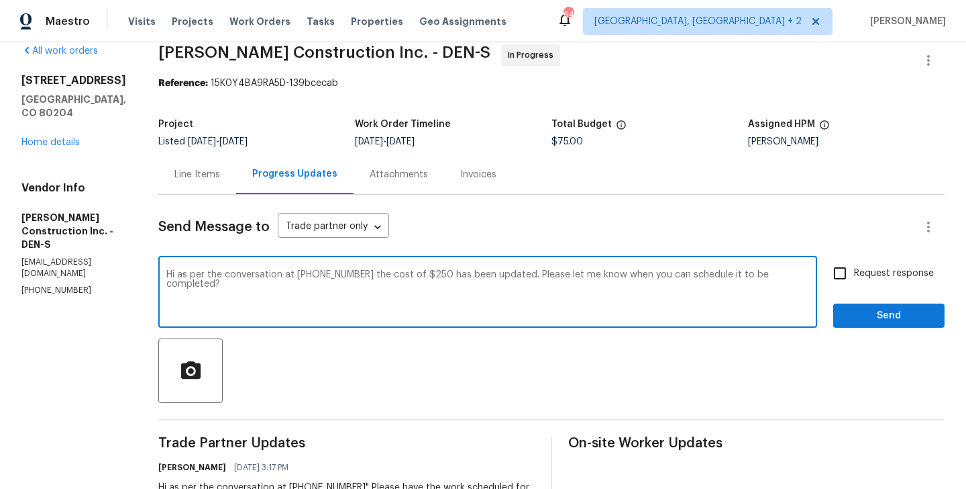
type textarea "Hi as per the conversation at (303) 435-2878 the cost of $250 has been updated.…"
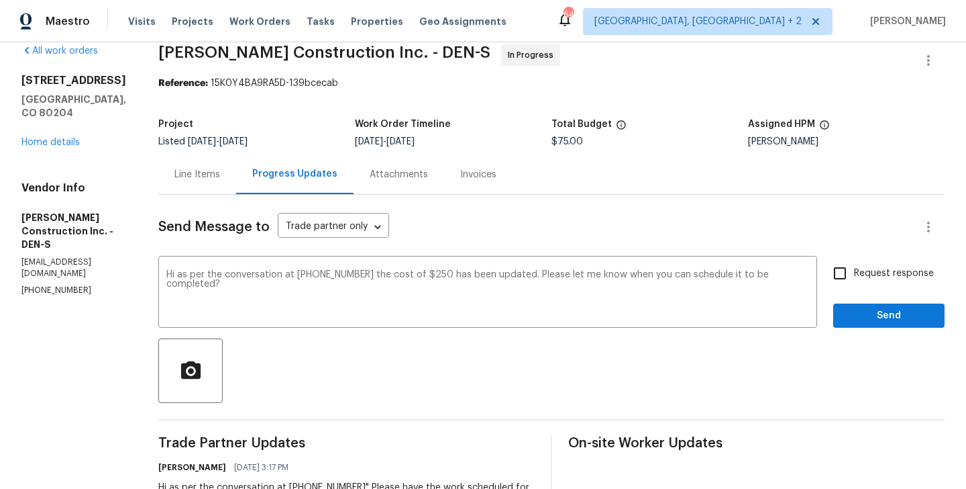
click at [865, 278] on span "Request response" at bounding box center [894, 273] width 80 height 14
click at [854, 278] on input "Request response" at bounding box center [840, 273] width 28 height 28
checkbox input "true"
click at [865, 315] on span "Send" at bounding box center [889, 315] width 90 height 17
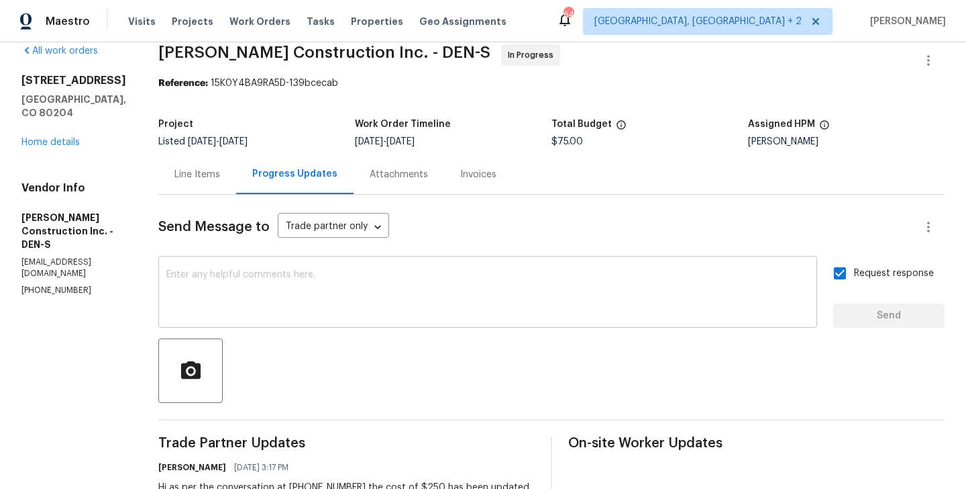
scroll to position [0, 0]
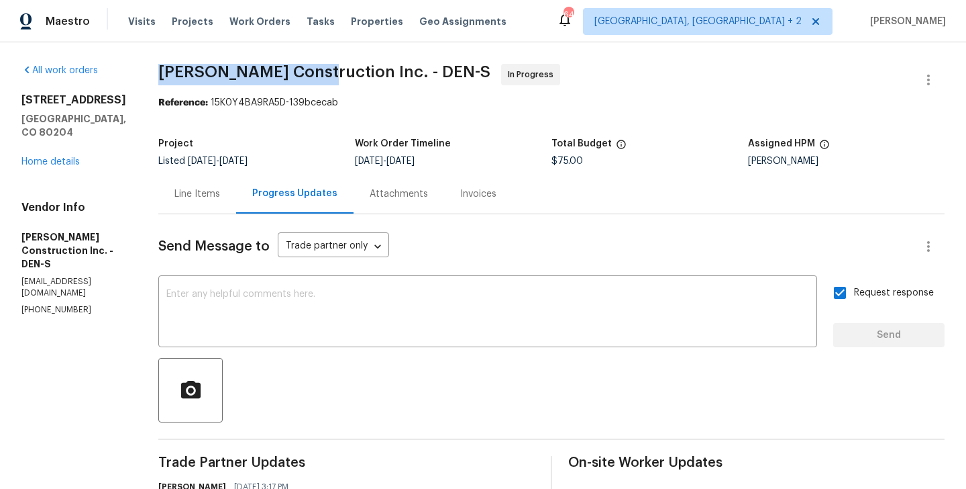
drag, startPoint x: 169, startPoint y: 67, endPoint x: 339, endPoint y: 82, distance: 170.4
click at [339, 82] on div "All work orders 1245 Utica St Apt 104 Denver, CO 80204 Home details Vendor Info…" at bounding box center [483, 415] width 966 height 746
copy span "Hanson Construction"
click at [58, 157] on link "Home details" at bounding box center [50, 161] width 58 height 9
